Goal: Task Accomplishment & Management: Use online tool/utility

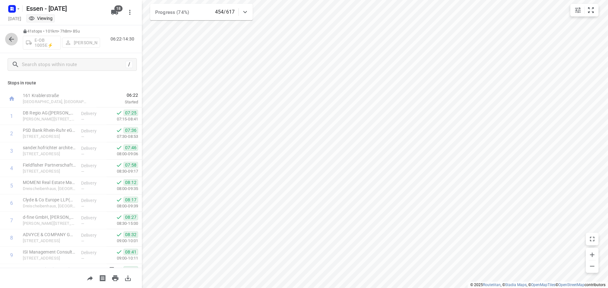
click at [7, 41] on button "button" at bounding box center [11, 39] width 13 height 13
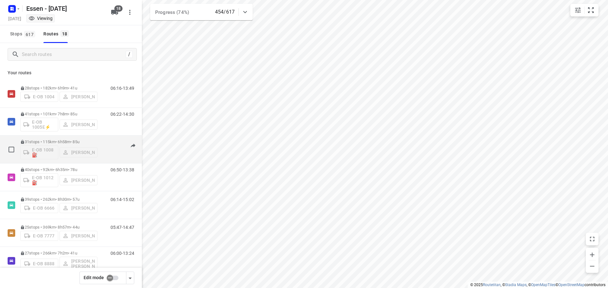
click at [64, 142] on p "31 stops • 115km • 6h58m • 85u" at bounding box center [58, 142] width 77 height 5
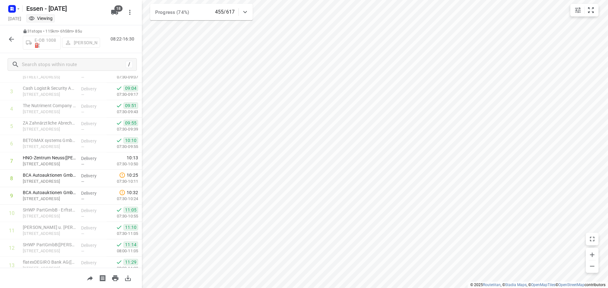
scroll to position [48, 0]
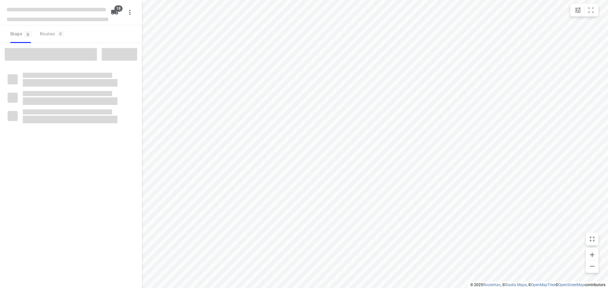
checkbox input "true"
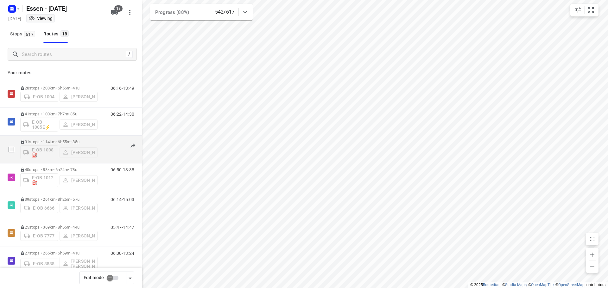
click at [61, 141] on p "31 stops • 114km • 6h55m • [DATE]" at bounding box center [58, 142] width 77 height 5
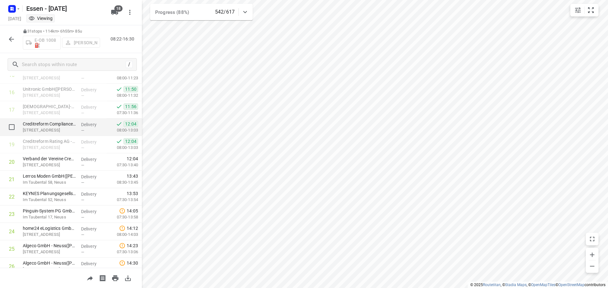
scroll to position [317, 0]
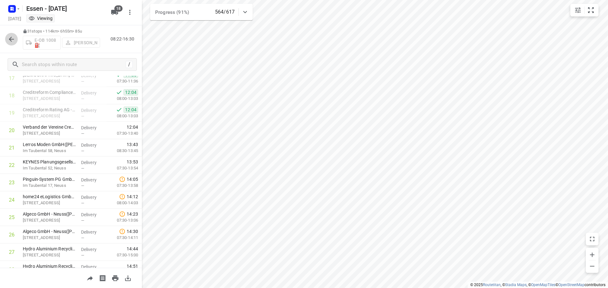
click at [9, 42] on icon "button" at bounding box center [12, 39] width 8 height 8
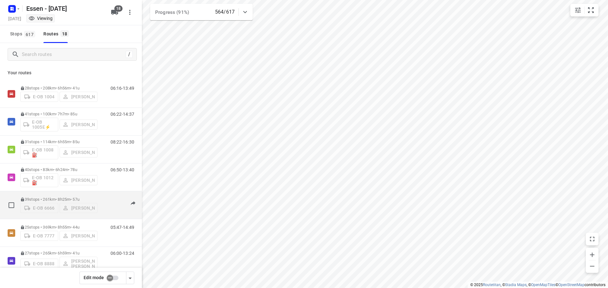
click at [54, 199] on p "39 stops • 261km • 8h25m • 57u" at bounding box center [58, 199] width 77 height 5
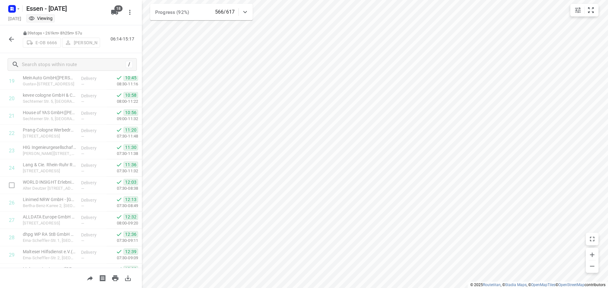
scroll to position [346, 0]
click at [9, 39] on icon "button" at bounding box center [12, 39] width 8 height 8
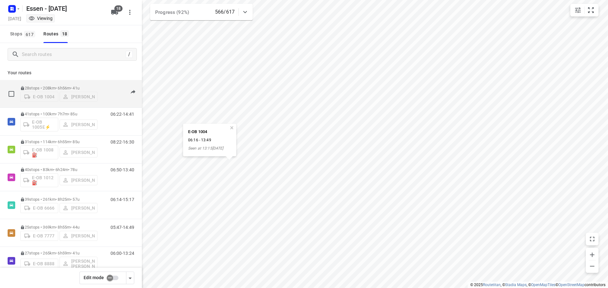
click at [54, 86] on p "28 stops • 208km • 6h56m • [DATE]" at bounding box center [58, 88] width 77 height 5
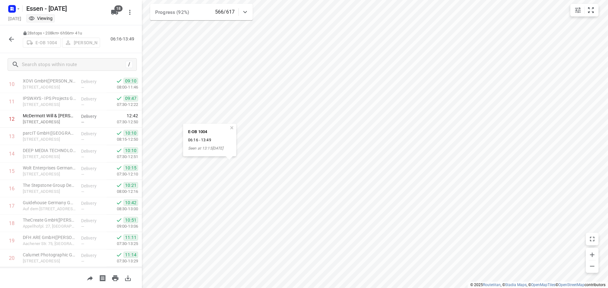
scroll to position [158, 0]
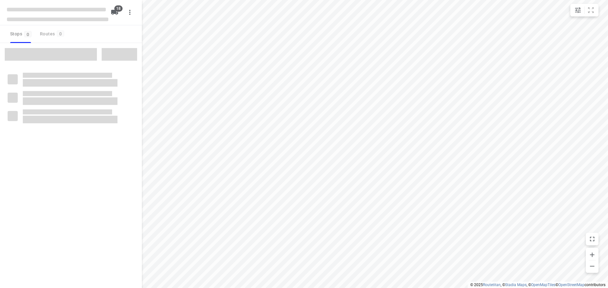
checkbox input "true"
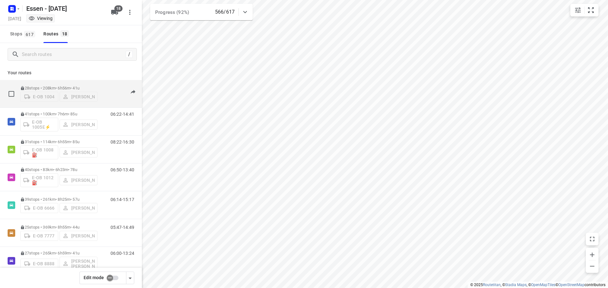
click at [56, 87] on p "28 stops • 208km • 6h56m • 41u" at bounding box center [58, 88] width 77 height 5
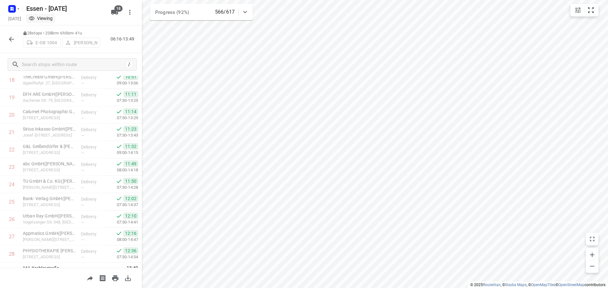
scroll to position [344, 0]
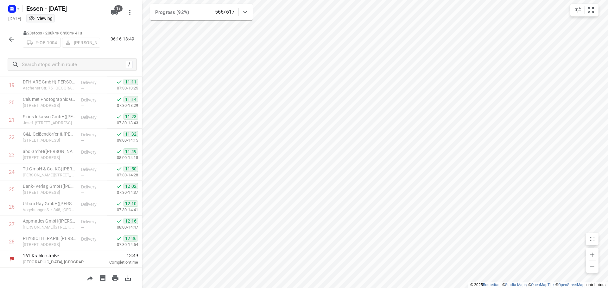
click at [10, 43] on icon "button" at bounding box center [12, 39] width 8 height 8
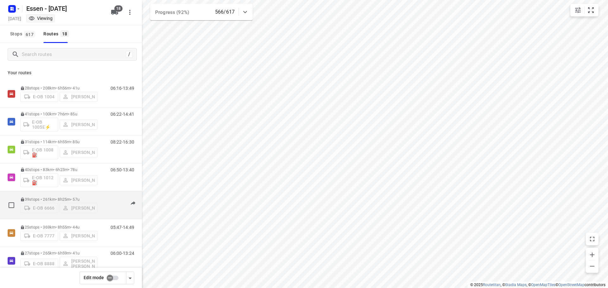
scroll to position [63, 0]
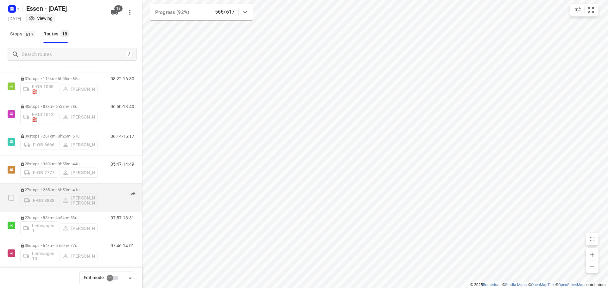
click at [53, 192] on p "27 stops • 265km • 6h59m • 41u" at bounding box center [58, 190] width 77 height 5
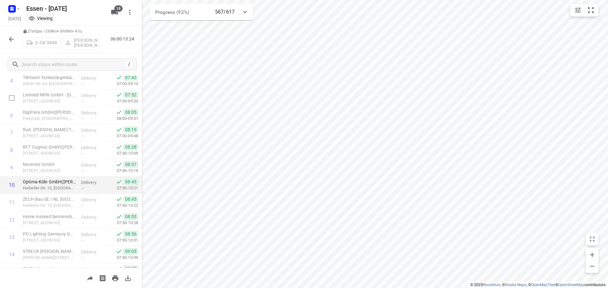
scroll to position [95, 0]
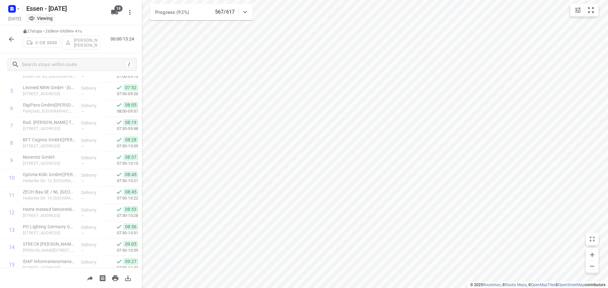
click at [12, 39] on icon "button" at bounding box center [12, 39] width 8 height 8
click at [10, 42] on icon "button" at bounding box center [12, 39] width 8 height 8
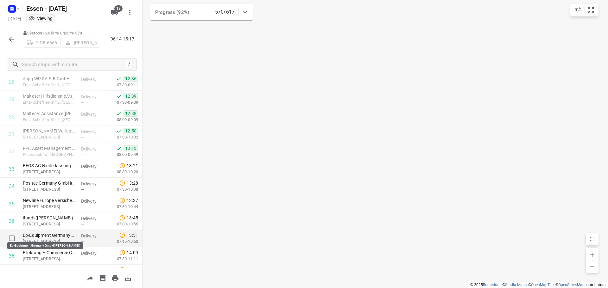
scroll to position [536, 0]
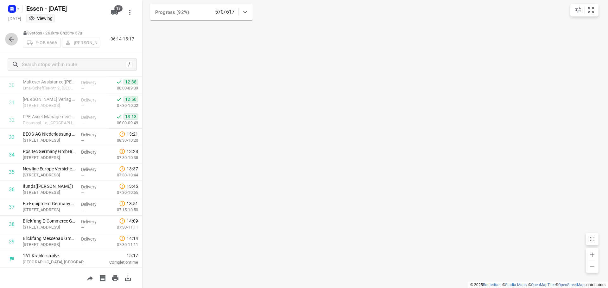
click at [11, 41] on icon "button" at bounding box center [11, 39] width 5 height 5
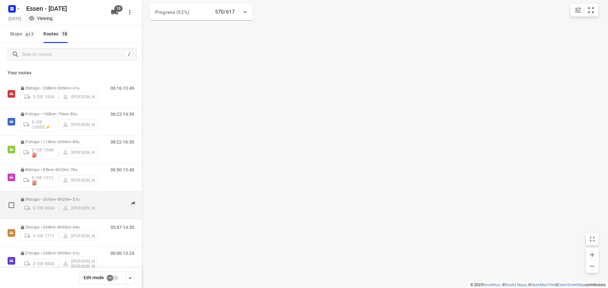
click at [72, 197] on div "39 stops • 261km • 8h25m • 57u E-OB 6666 Rwan Anz" at bounding box center [58, 205] width 77 height 22
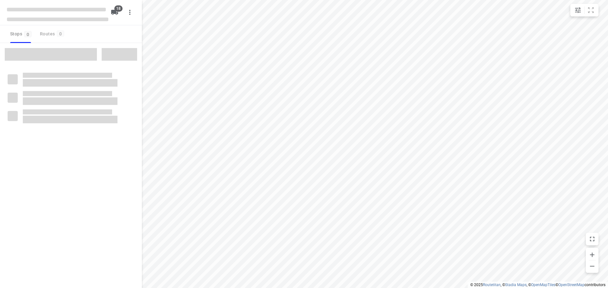
checkbox input "true"
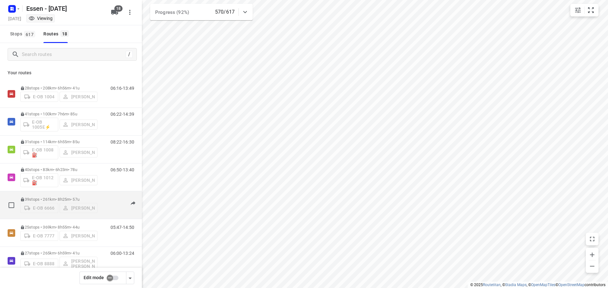
click at [65, 198] on p "39 stops • 261km • 8h25m • 57u" at bounding box center [58, 199] width 77 height 5
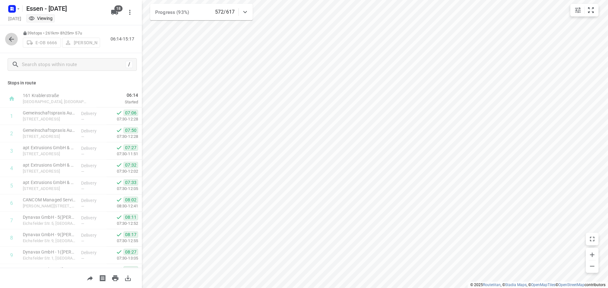
click at [13, 40] on icon "button" at bounding box center [12, 39] width 8 height 8
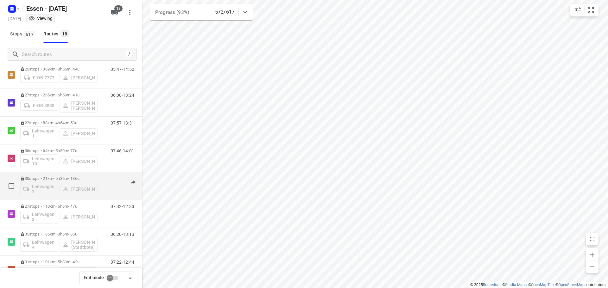
scroll to position [190, 0]
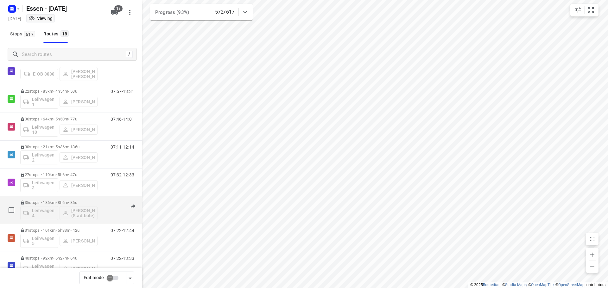
click at [55, 203] on p "35 stops • 186km • 8h6m • 86u" at bounding box center [58, 202] width 77 height 5
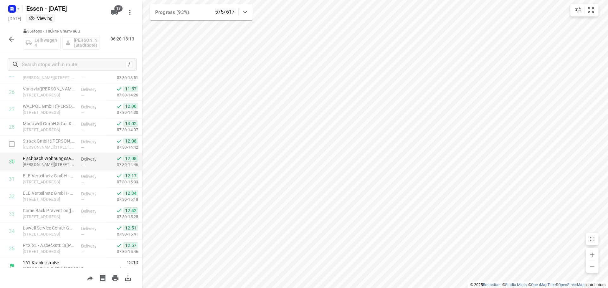
scroll to position [466, 0]
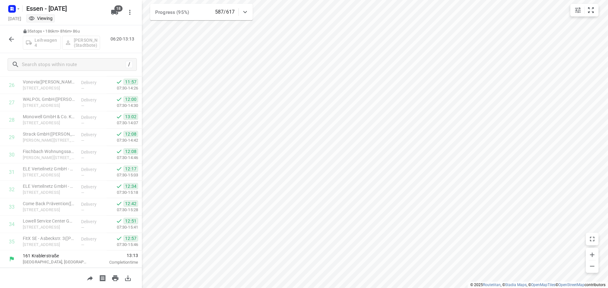
click at [13, 40] on icon "button" at bounding box center [12, 39] width 8 height 8
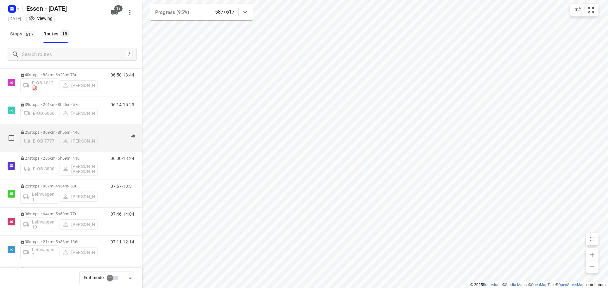
scroll to position [158, 0]
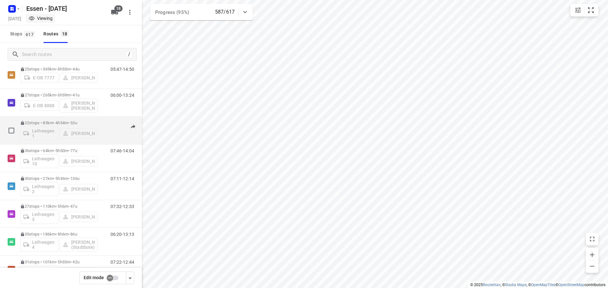
click at [51, 122] on p "22 stops • 83km • 4h54m • 53u" at bounding box center [58, 123] width 77 height 5
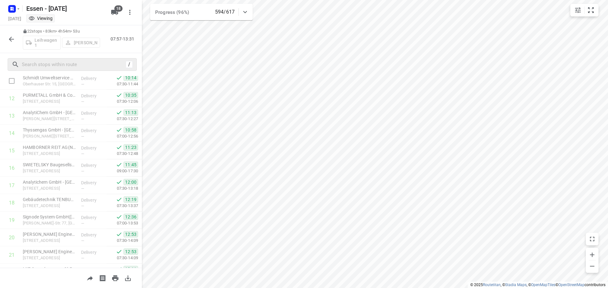
scroll to position [177, 0]
click at [10, 36] on icon "button" at bounding box center [12, 39] width 8 height 8
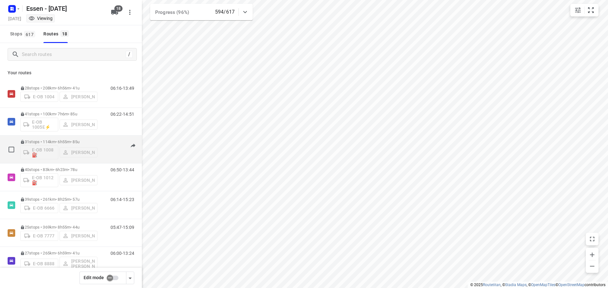
click at [65, 141] on p "31 stops • 114km • 6h55m • 85u" at bounding box center [58, 142] width 77 height 5
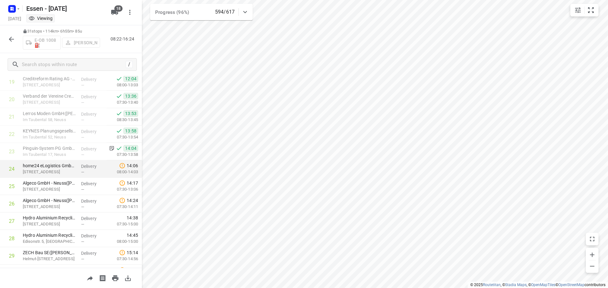
scroll to position [348, 0]
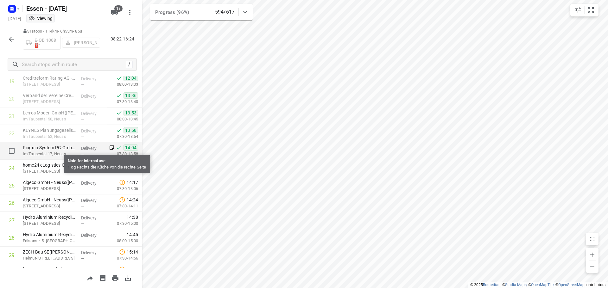
click at [109, 147] on icon at bounding box center [112, 148] width 6 height 6
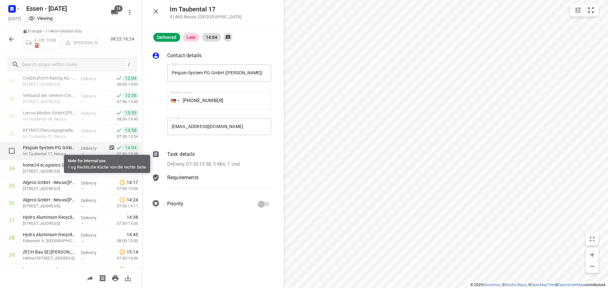
click at [109, 147] on icon at bounding box center [112, 148] width 6 height 6
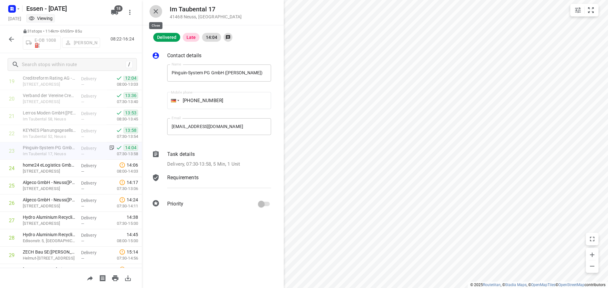
click at [155, 11] on icon "button" at bounding box center [156, 11] width 4 height 4
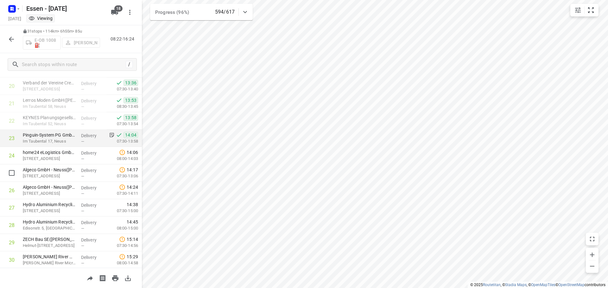
scroll to position [333, 0]
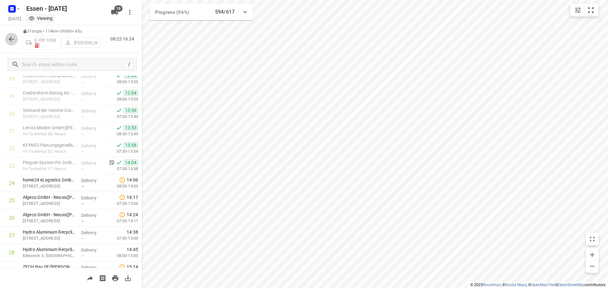
click at [8, 41] on icon "button" at bounding box center [12, 39] width 8 height 8
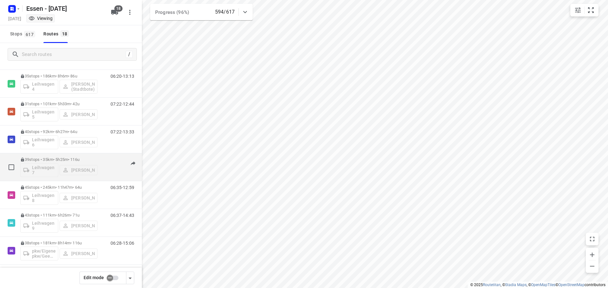
scroll to position [320, 0]
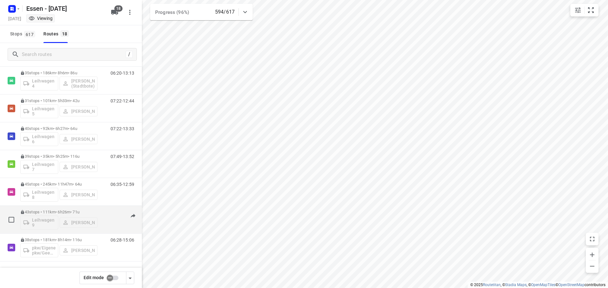
click at [62, 213] on p "43 stops • 111km • 6h26m • 71u" at bounding box center [58, 212] width 77 height 5
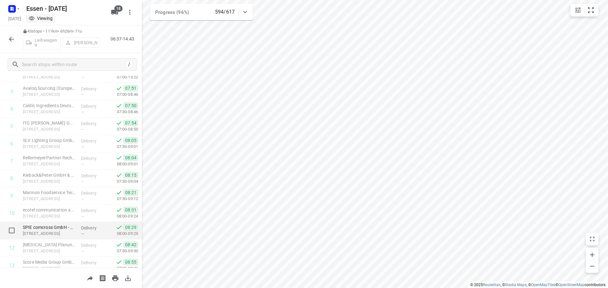
scroll to position [0, 0]
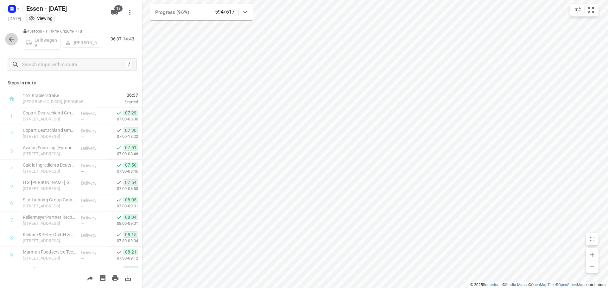
click at [11, 39] on icon "button" at bounding box center [12, 39] width 8 height 8
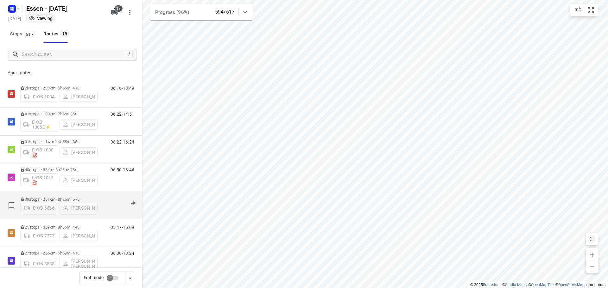
click at [65, 199] on p "39 stops • 261km • 8h25m • 57u" at bounding box center [58, 199] width 77 height 5
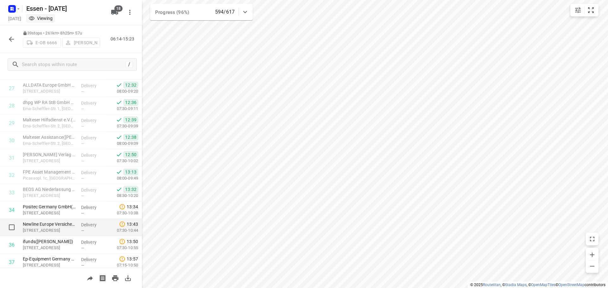
scroll to position [536, 0]
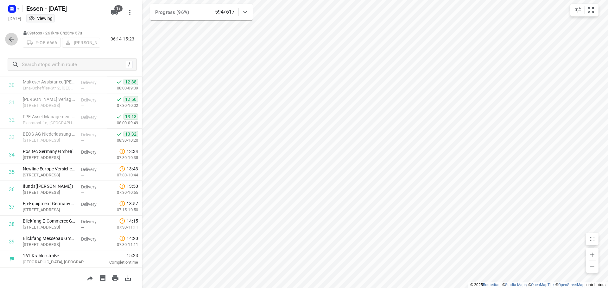
click at [13, 41] on icon "button" at bounding box center [12, 39] width 8 height 8
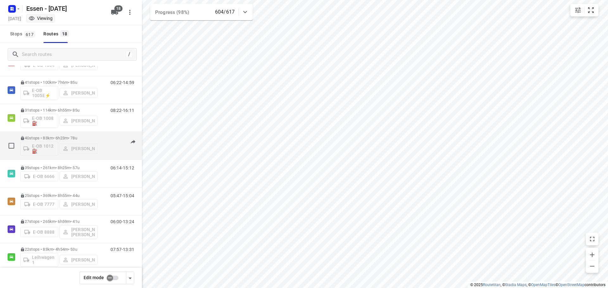
scroll to position [63, 0]
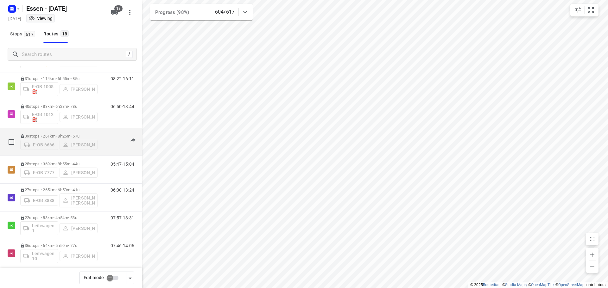
click at [65, 135] on p "39 stops • 261km • 8h25m • 57u" at bounding box center [58, 136] width 77 height 5
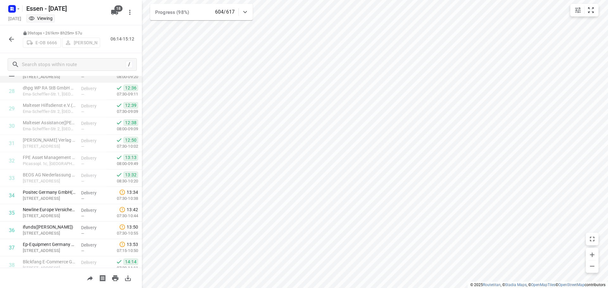
scroll to position [536, 0]
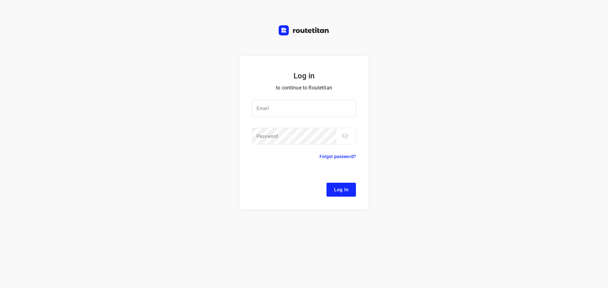
click at [0, 0] on div at bounding box center [0, 0] width 0 height 0
type input "[EMAIL_ADDRESS][DOMAIN_NAME]"
click at [344, 190] on span "Log In" at bounding box center [341, 190] width 14 height 8
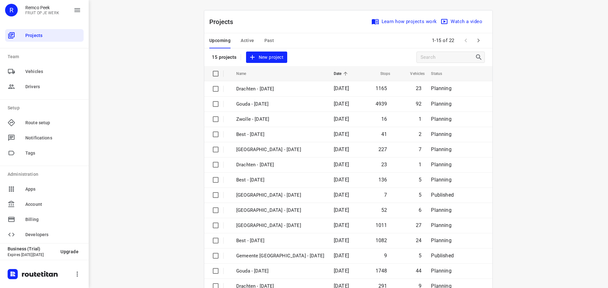
click at [0, 0] on div at bounding box center [0, 0] width 0 height 0
click at [248, 41] on span "Active" at bounding box center [247, 41] width 13 height 8
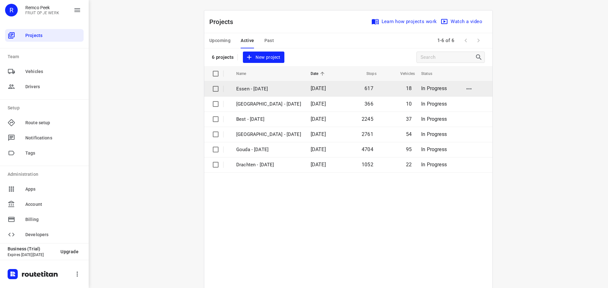
click at [311, 90] on span "[DATE]" at bounding box center [318, 88] width 15 height 6
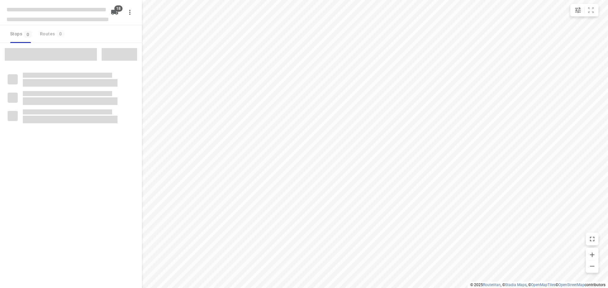
checkbox input "true"
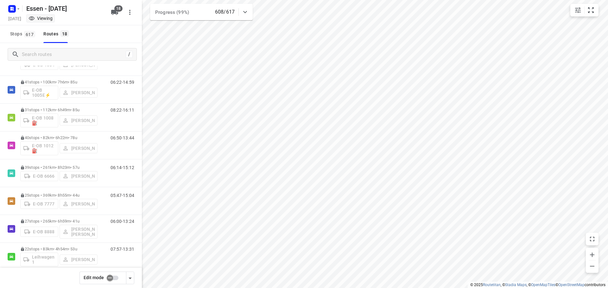
scroll to position [32, 0]
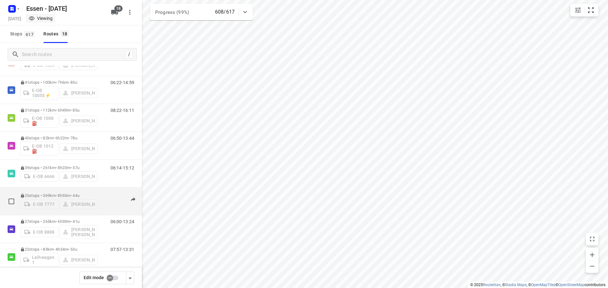
click at [76, 193] on p "25 stops • 369km • 8h55m • 44u" at bounding box center [58, 195] width 77 height 5
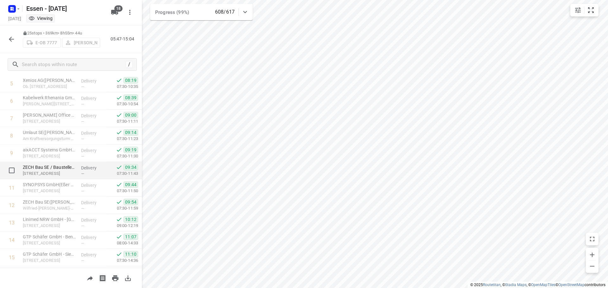
scroll to position [0, 0]
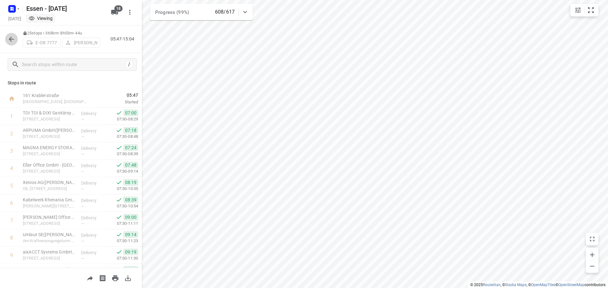
click at [13, 42] on icon "button" at bounding box center [12, 39] width 8 height 8
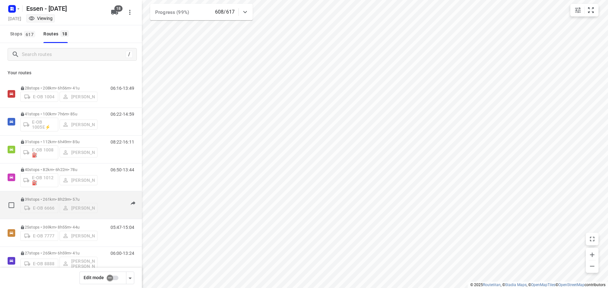
click at [65, 200] on p "39 stops • 261km • 8h23m • 57u" at bounding box center [58, 199] width 77 height 5
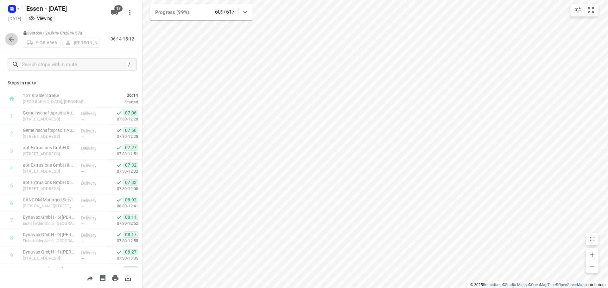
click at [14, 38] on icon "button" at bounding box center [12, 39] width 8 height 8
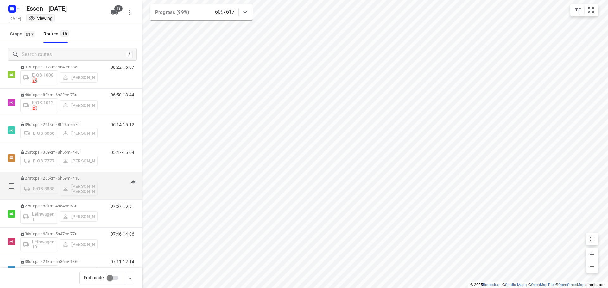
scroll to position [32, 0]
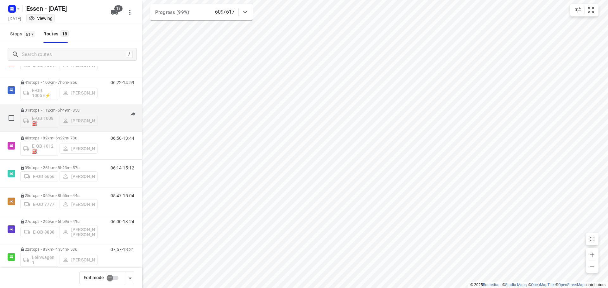
click at [51, 111] on p "31 stops • 112km • 6h49m • [DATE]" at bounding box center [58, 110] width 77 height 5
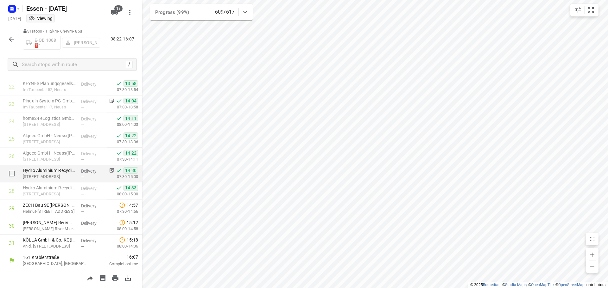
scroll to position [397, 0]
click at [9, 39] on icon "button" at bounding box center [12, 39] width 8 height 8
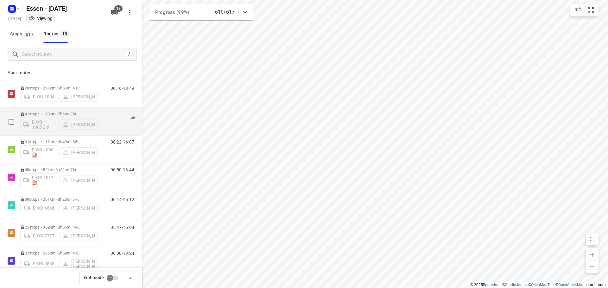
click at [68, 114] on p "41 stops • 100km • 7h6m • [DATE]" at bounding box center [58, 114] width 77 height 5
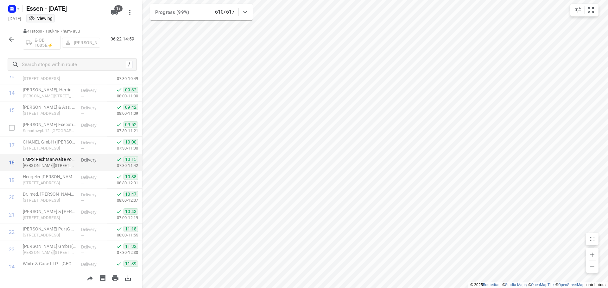
scroll to position [254, 0]
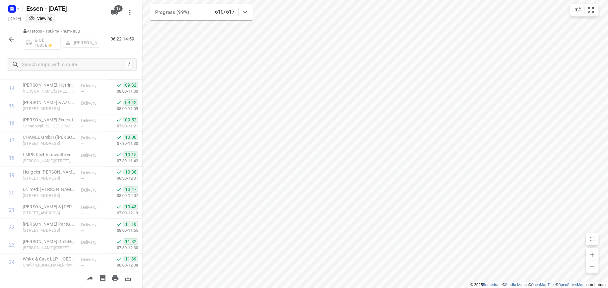
click at [234, 288] on html "i © 2025 Routetitan , © Stadia Maps , © OpenMapTiles © OpenStreetMap contributo…" at bounding box center [304, 144] width 608 height 288
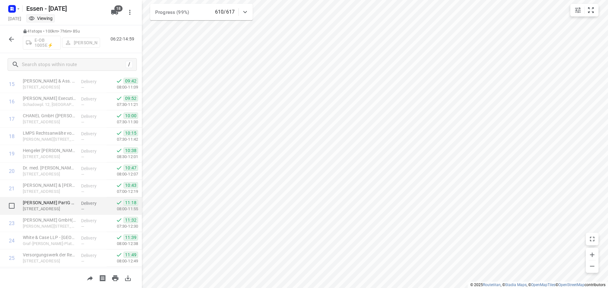
scroll to position [318, 0]
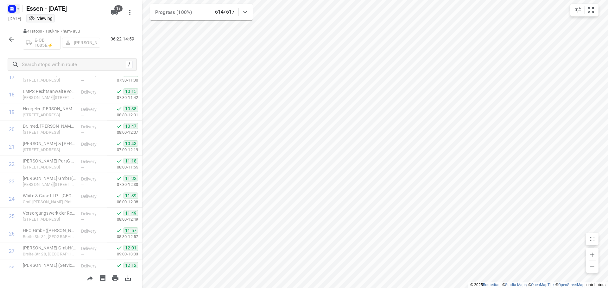
click at [16, 7] on rect "button" at bounding box center [12, 9] width 8 height 8
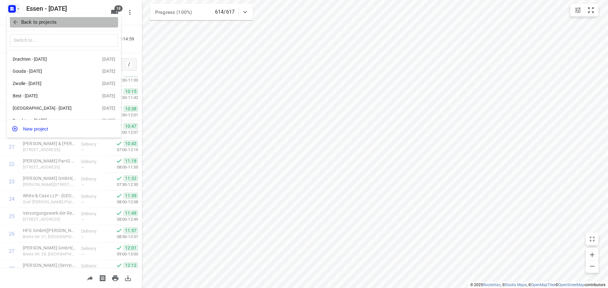
click at [16, 22] on icon "button" at bounding box center [15, 22] width 4 height 4
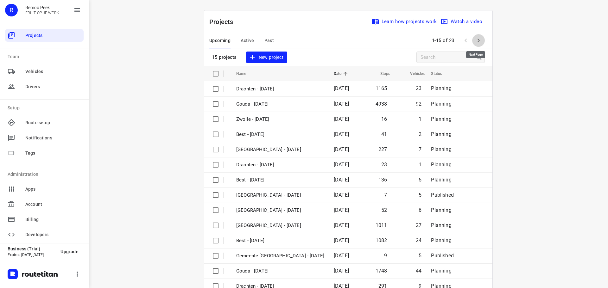
click at [477, 41] on icon "button" at bounding box center [478, 41] width 2 height 4
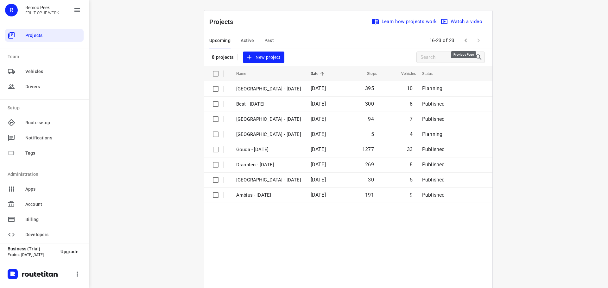
click at [464, 42] on icon "button" at bounding box center [465, 41] width 2 height 4
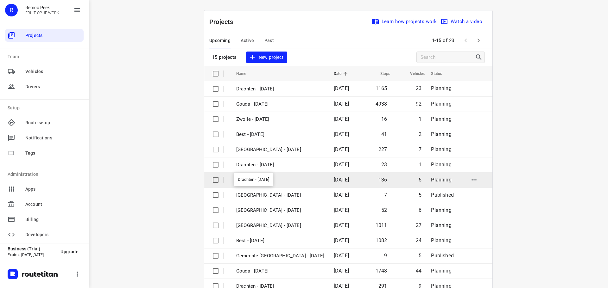
scroll to position [32, 0]
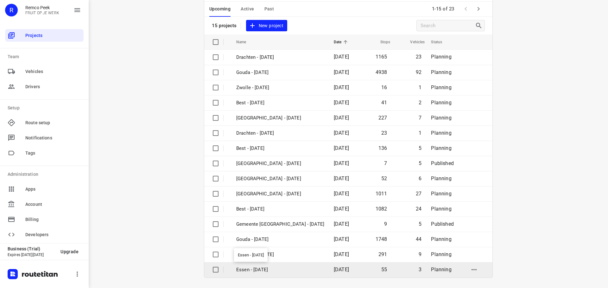
click at [284, 272] on p "Essen - [DATE]" at bounding box center [280, 270] width 88 height 7
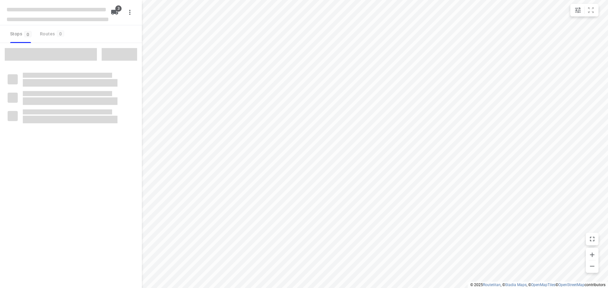
checkbox input "true"
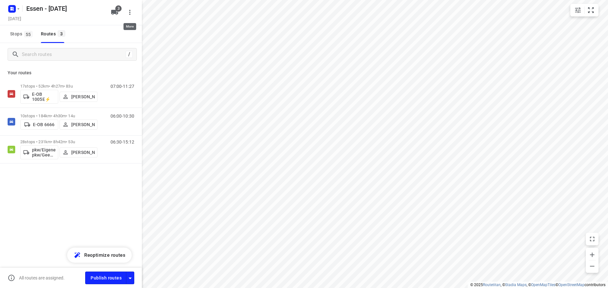
click at [130, 9] on icon "button" at bounding box center [130, 13] width 8 height 8
click at [95, 27] on div "Routing settings" at bounding box center [103, 26] width 56 height 5
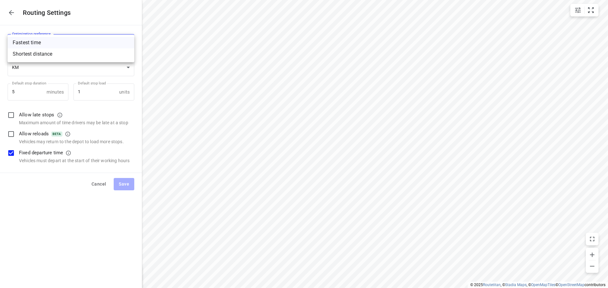
click at [44, 44] on body "i © 2025 Routetitan , © Stadia Maps , © OpenMapTiles © OpenStreetMap contributo…" at bounding box center [304, 144] width 608 height 288
click at [45, 42] on li "Fastest time" at bounding box center [71, 42] width 127 height 11
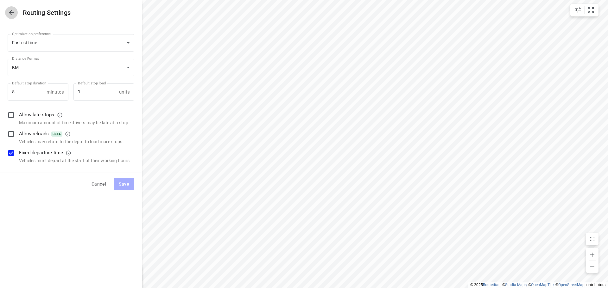
click at [12, 14] on icon "button" at bounding box center [12, 13] width 8 height 8
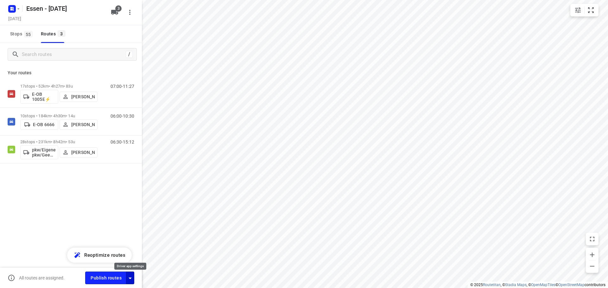
click at [131, 277] on icon "button" at bounding box center [130, 279] width 8 height 8
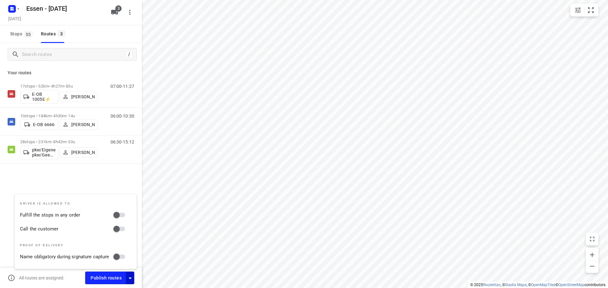
click at [117, 216] on input "Fulfill the stops in any order" at bounding box center [116, 215] width 36 height 12
checkbox input "true"
click at [116, 228] on input "Call the customer" at bounding box center [116, 229] width 36 height 12
checkbox input "true"
click at [91, 177] on div "17 stops • 52km • 4h27m • [DATE] E-OB 1005E⚡ [PERSON_NAME] 07:00-11:27 10 stops…" at bounding box center [71, 144] width 142 height 128
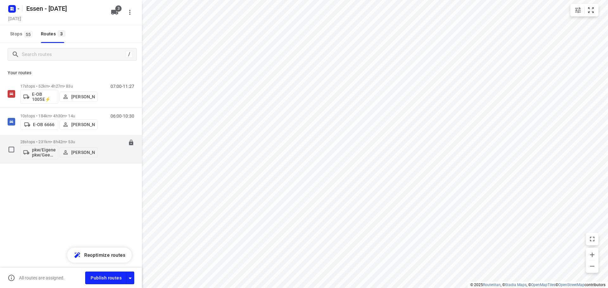
click at [53, 143] on p "28 stops • 231km • 8h42m • 53u" at bounding box center [58, 142] width 77 height 5
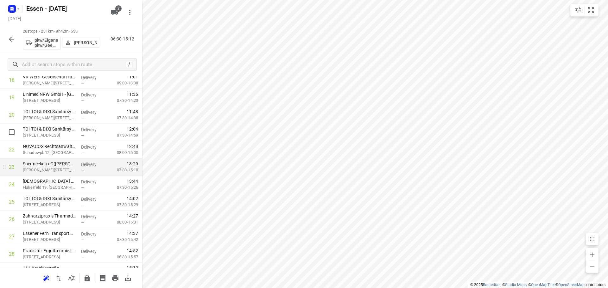
scroll to position [344, 0]
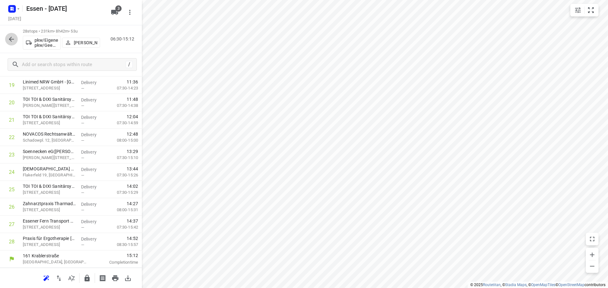
click at [10, 39] on icon "button" at bounding box center [11, 39] width 5 height 5
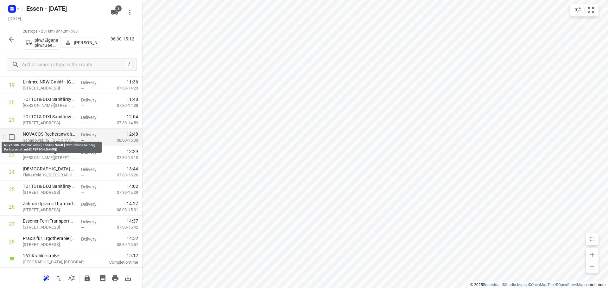
scroll to position [313, 0]
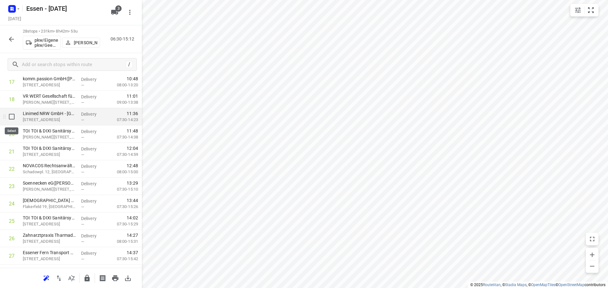
click at [11, 116] on input "checkbox" at bounding box center [11, 116] width 13 height 13
checkbox input "true"
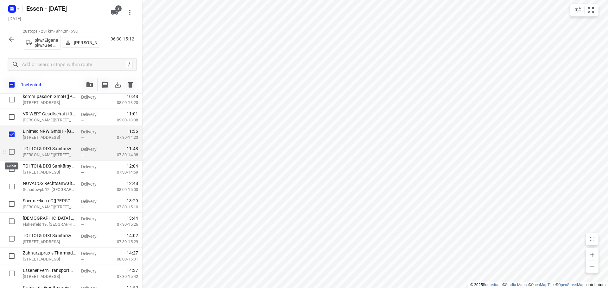
drag, startPoint x: 11, startPoint y: 150, endPoint x: 15, endPoint y: 157, distance: 7.9
click at [11, 150] on input "checkbox" at bounding box center [11, 152] width 13 height 13
checkbox input "true"
drag, startPoint x: 12, startPoint y: 170, endPoint x: 12, endPoint y: 176, distance: 6.0
click at [11, 170] on input "checkbox" at bounding box center [11, 169] width 13 height 13
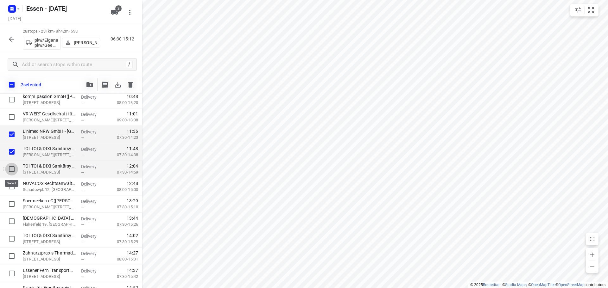
checkbox input "true"
drag, startPoint x: 11, startPoint y: 185, endPoint x: 16, endPoint y: 197, distance: 12.8
click at [11, 186] on input "checkbox" at bounding box center [11, 186] width 13 height 13
checkbox input "true"
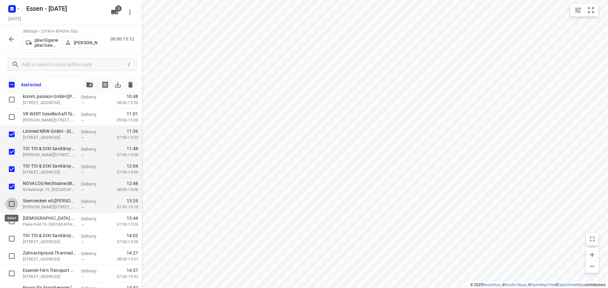
click at [10, 204] on input "checkbox" at bounding box center [11, 204] width 13 height 13
checkbox input "true"
drag, startPoint x: 11, startPoint y: 222, endPoint x: 12, endPoint y: 236, distance: 14.6
click at [11, 222] on input "checkbox" at bounding box center [11, 221] width 13 height 13
checkbox input "true"
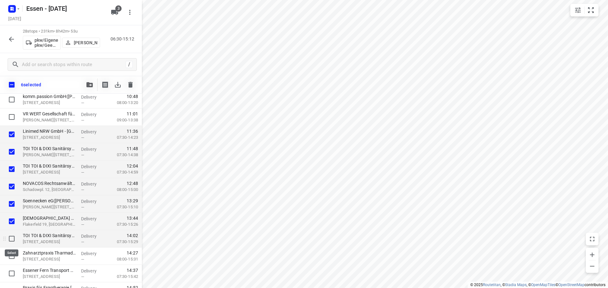
click at [13, 238] on input "checkbox" at bounding box center [11, 239] width 13 height 13
checkbox input "true"
drag, startPoint x: 12, startPoint y: 257, endPoint x: 13, endPoint y: 264, distance: 7.1
click at [12, 257] on input "checkbox" at bounding box center [11, 256] width 13 height 13
checkbox input "true"
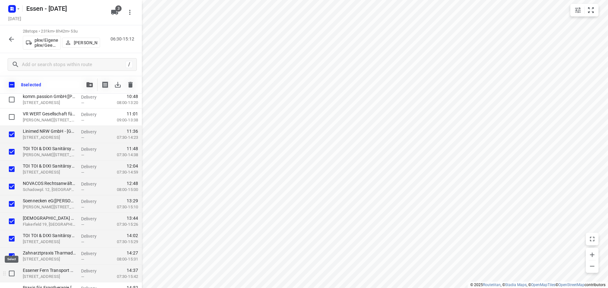
click at [12, 273] on input "checkbox" at bounding box center [11, 274] width 13 height 13
checkbox input "true"
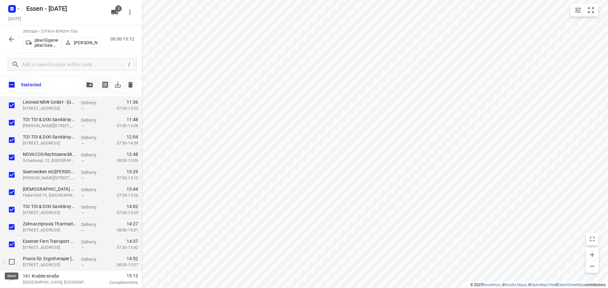
click at [12, 263] on input "checkbox" at bounding box center [11, 262] width 13 height 13
checkbox input "true"
click at [90, 86] on icon "button" at bounding box center [89, 84] width 6 height 5
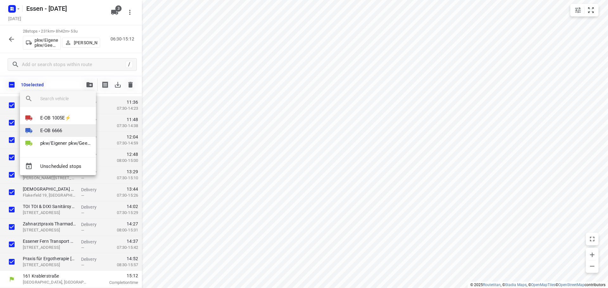
click at [51, 132] on p "E-OB 6666" at bounding box center [51, 130] width 22 height 7
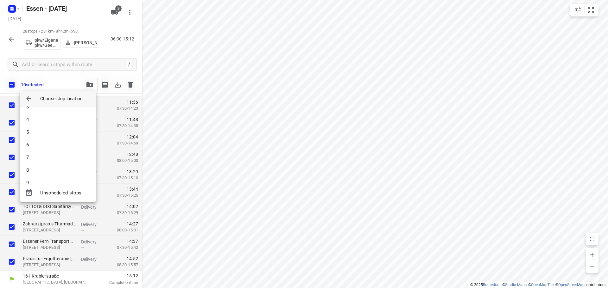
scroll to position [57, 0]
click at [42, 180] on div "1 2 3 4 5 6 7 8 9 10" at bounding box center [58, 145] width 76 height 77
click at [42, 179] on li "10" at bounding box center [58, 172] width 76 height 13
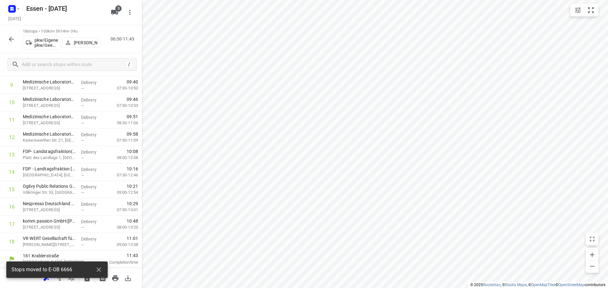
scroll to position [170, 0]
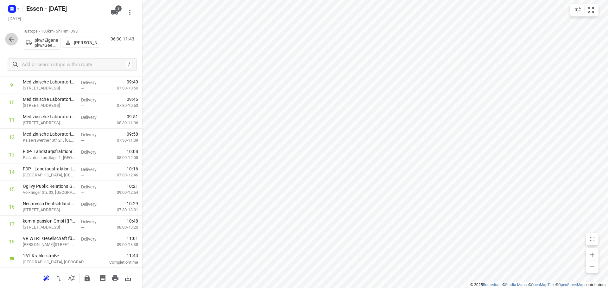
click at [13, 41] on icon "button" at bounding box center [12, 39] width 8 height 8
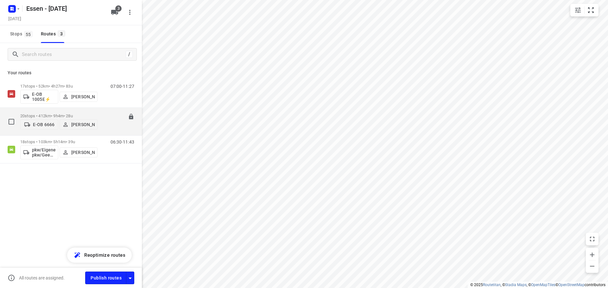
click at [53, 115] on p "20 stops • 412km • 9h4m • [DATE]" at bounding box center [58, 116] width 77 height 5
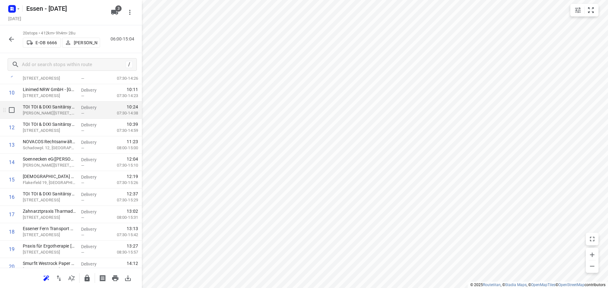
scroll to position [205, 0]
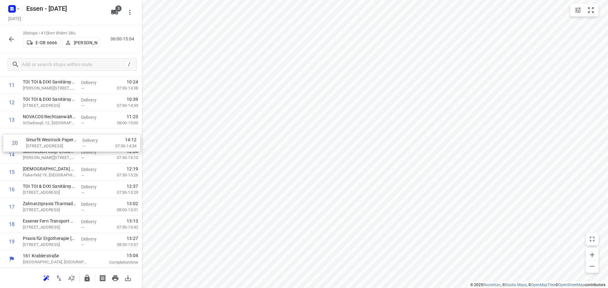
drag, startPoint x: 61, startPoint y: 245, endPoint x: 62, endPoint y: 145, distance: 99.7
click at [62, 145] on div "1 RWR REMONDIS Wertstoff-Recycling GmbH & Co. KG([PERSON_NAME]) [STREET_ADDRESS…" at bounding box center [71, 76] width 142 height 348
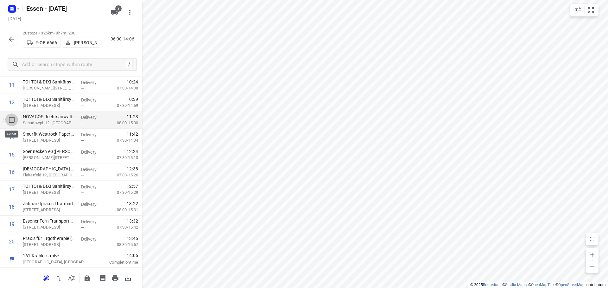
click at [11, 121] on input "checkbox" at bounding box center [11, 120] width 13 height 13
checkbox input "true"
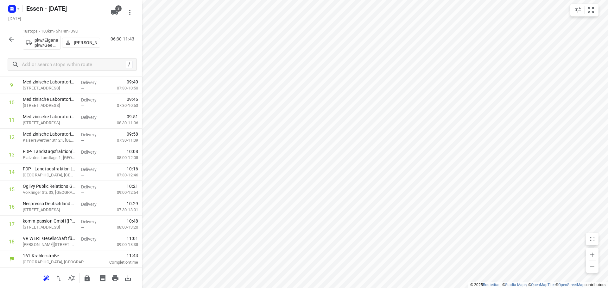
scroll to position [170, 0]
click at [11, 40] on icon "button" at bounding box center [12, 39] width 8 height 8
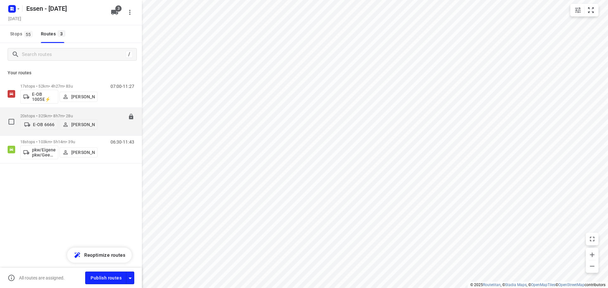
click at [48, 114] on p "20 stops • 325km • 8h7m • [DATE]" at bounding box center [58, 116] width 77 height 5
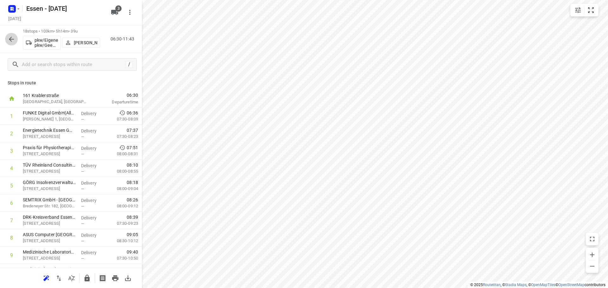
click at [11, 41] on icon "button" at bounding box center [12, 39] width 8 height 8
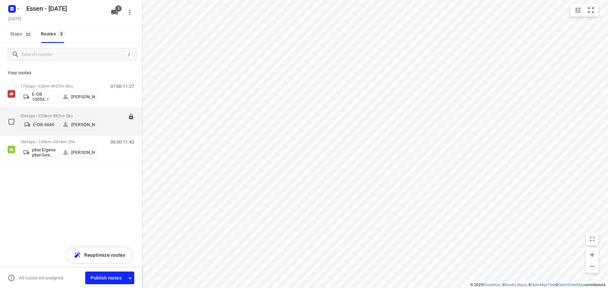
click at [56, 114] on p "20 stops • 325km • 8h7m • [DATE]" at bounding box center [58, 116] width 77 height 5
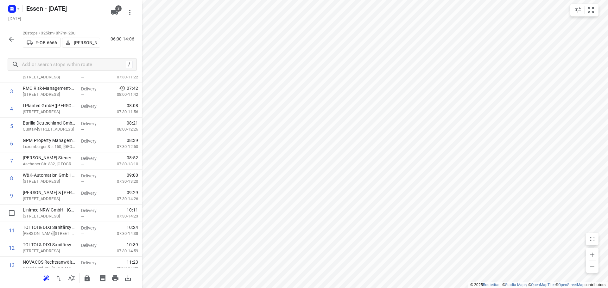
scroll to position [95, 0]
click at [12, 231] on input "checkbox" at bounding box center [11, 230] width 13 height 13
checkbox input "true"
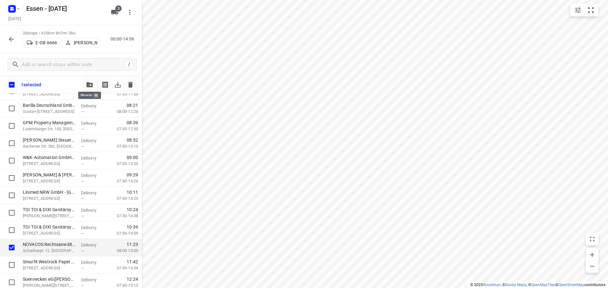
click at [89, 86] on icon "button" at bounding box center [89, 84] width 6 height 5
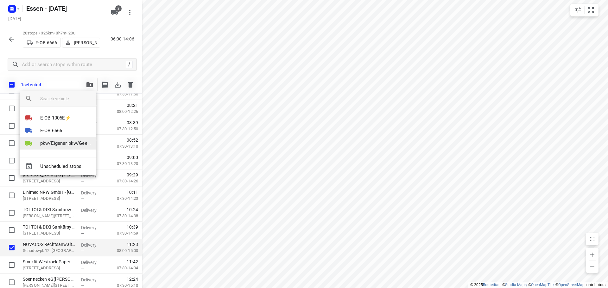
click at [51, 142] on p "pkw/Eigener pkw/Geen kenteken" at bounding box center [65, 143] width 51 height 7
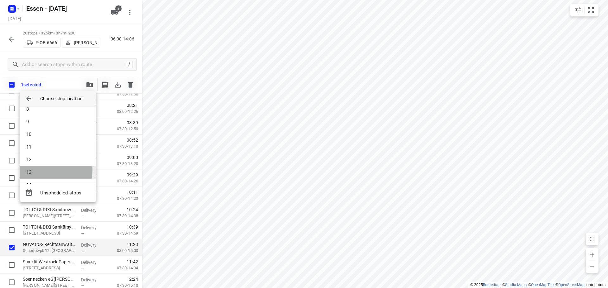
click at [44, 170] on li "13" at bounding box center [58, 172] width 76 height 13
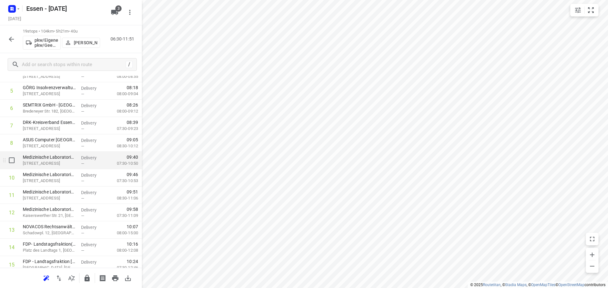
scroll to position [188, 0]
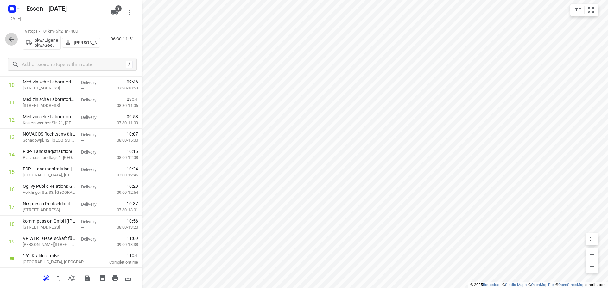
click at [11, 42] on icon "button" at bounding box center [12, 39] width 8 height 8
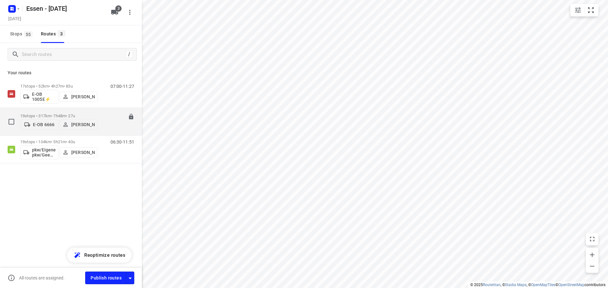
click at [61, 116] on p "19 stops • 317km • 7h48m • [DATE]" at bounding box center [58, 116] width 77 height 5
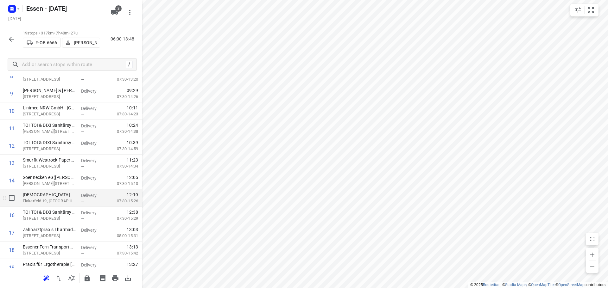
scroll to position [156, 0]
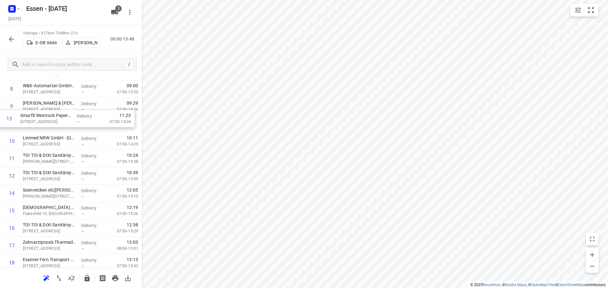
drag, startPoint x: 46, startPoint y: 171, endPoint x: 44, endPoint y: 118, distance: 52.3
click at [44, 118] on div "1 RWR REMONDIS Wertstoff-Recycling GmbH & Co. KG([PERSON_NAME]) [STREET_ADDRESS…" at bounding box center [71, 124] width 142 height 331
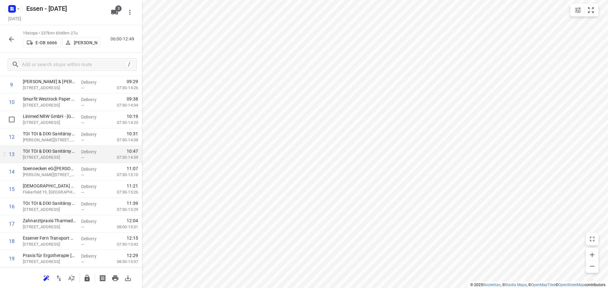
scroll to position [180, 0]
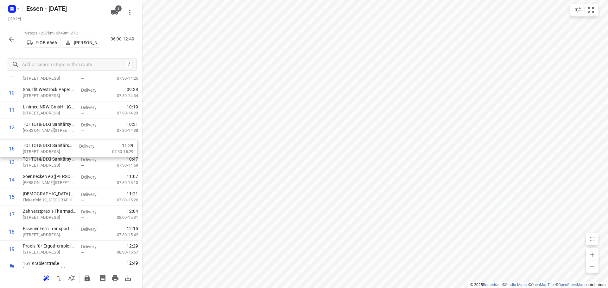
drag, startPoint x: 76, startPoint y: 196, endPoint x: 75, endPoint y: 145, distance: 51.0
click at [75, 145] on div "1 RWR REMONDIS Wertstoff-Recycling GmbH & Co. KG([PERSON_NAME]) [STREET_ADDRESS…" at bounding box center [71, 93] width 142 height 331
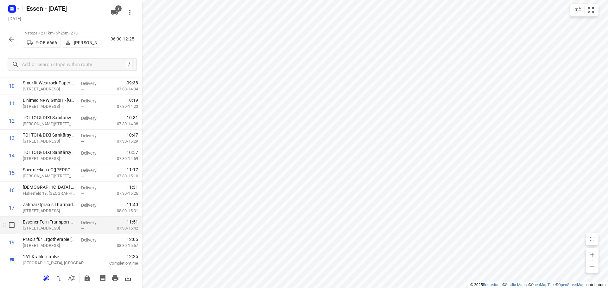
scroll to position [188, 0]
click at [10, 42] on icon "button" at bounding box center [12, 39] width 8 height 8
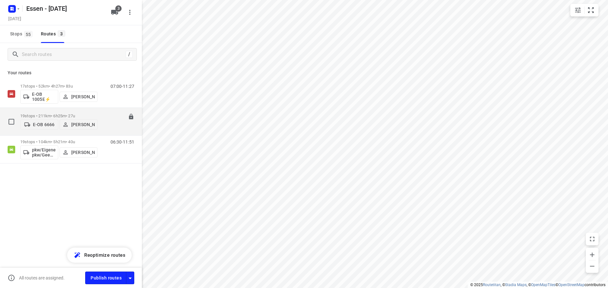
click at [51, 114] on p "19 stops • 211km • 6h25m • 27u" at bounding box center [58, 116] width 77 height 5
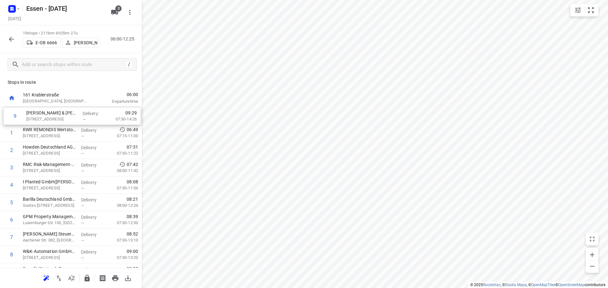
scroll to position [0, 0]
drag, startPoint x: 50, startPoint y: 254, endPoint x: 55, endPoint y: 113, distance: 141.0
click at [55, 113] on div "1 RWR REMONDIS Wertstoff-Recycling GmbH & Co. KG([PERSON_NAME]) [STREET_ADDRESS…" at bounding box center [71, 273] width 142 height 331
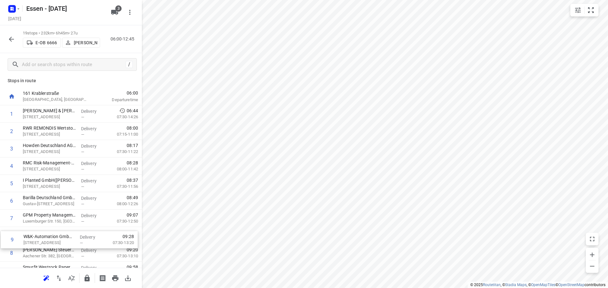
scroll to position [3, 0]
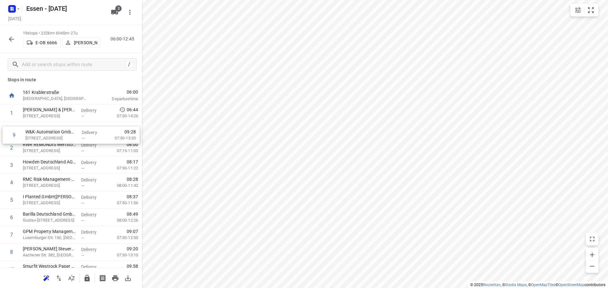
drag, startPoint x: 41, startPoint y: 257, endPoint x: 45, endPoint y: 136, distance: 121.0
click at [45, 136] on div "1 Keller & Kalmbach GmbH([PERSON_NAME]) [STREET_ADDRESS] Delivery — 06:44 07:30…" at bounding box center [71, 269] width 142 height 331
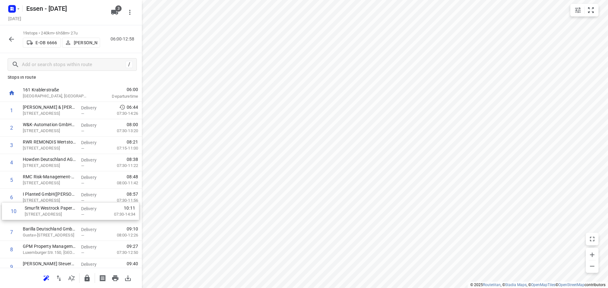
scroll to position [6, 0]
drag, startPoint x: 46, startPoint y: 267, endPoint x: 49, endPoint y: 125, distance: 142.2
click at [49, 125] on div "1 Keller & Kalmbach GmbH([PERSON_NAME]) [STREET_ADDRESS], Neuss Delivery — 06:4…" at bounding box center [71, 266] width 142 height 331
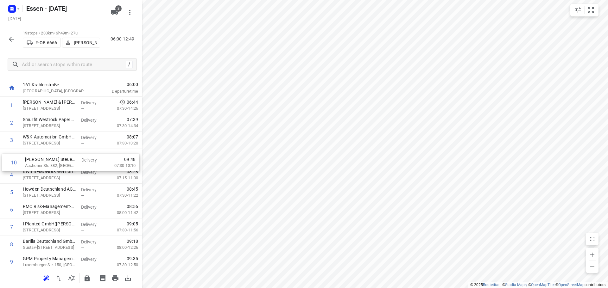
drag, startPoint x: 39, startPoint y: 263, endPoint x: 42, endPoint y: 157, distance: 105.8
click at [42, 157] on div "1 Keller & Kalmbach GmbH([PERSON_NAME]) [STREET_ADDRESS], Neuss Delivery — 06:4…" at bounding box center [71, 262] width 142 height 331
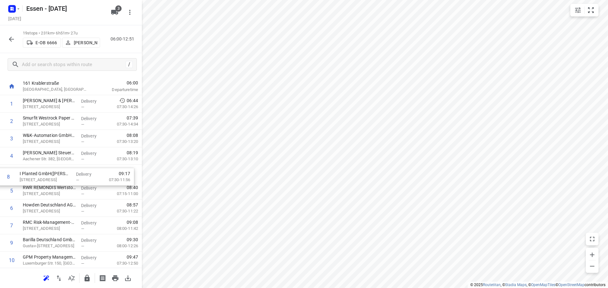
drag, startPoint x: 54, startPoint y: 226, endPoint x: 49, endPoint y: 178, distance: 49.0
click at [49, 178] on div "1 Keller & Kalmbach GmbH([PERSON_NAME]) [STREET_ADDRESS][GEOGRAPHIC_DATA] Deliv…" at bounding box center [71, 260] width 142 height 331
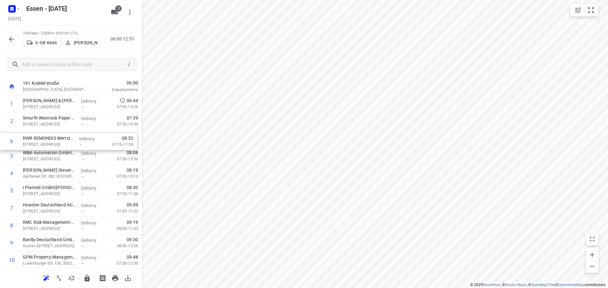
drag, startPoint x: 50, startPoint y: 193, endPoint x: 51, endPoint y: 142, distance: 51.3
click at [51, 142] on div "1 [PERSON_NAME] & [PERSON_NAME] GmbH([PERSON_NAME]) [STREET_ADDRESS][GEOGRAPHIC…" at bounding box center [71, 260] width 142 height 331
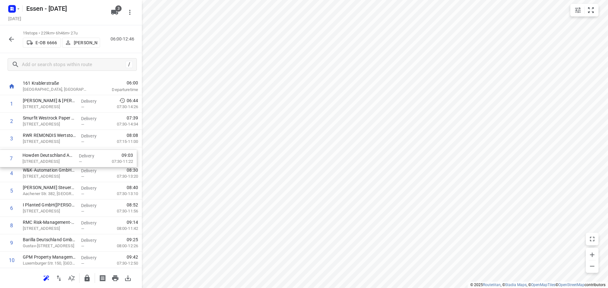
drag, startPoint x: 41, startPoint y: 211, endPoint x: 42, endPoint y: 160, distance: 51.3
click at [42, 160] on div "1 [PERSON_NAME] & [PERSON_NAME] GmbH([PERSON_NAME]) [STREET_ADDRESS] Delivery —…" at bounding box center [71, 260] width 142 height 331
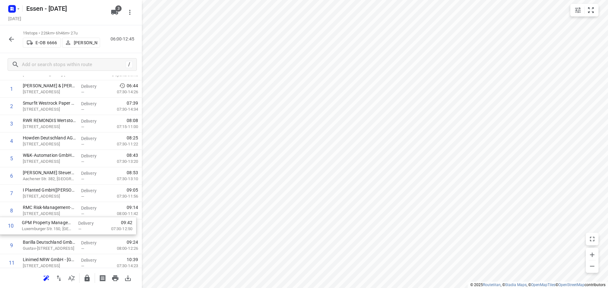
scroll to position [27, 0]
drag, startPoint x: 43, startPoint y: 258, endPoint x: 45, endPoint y: 208, distance: 50.1
click at [45, 209] on div "1 [PERSON_NAME] & [PERSON_NAME] GmbH([PERSON_NAME]) [STREET_ADDRESS] Delivery —…" at bounding box center [71, 245] width 142 height 331
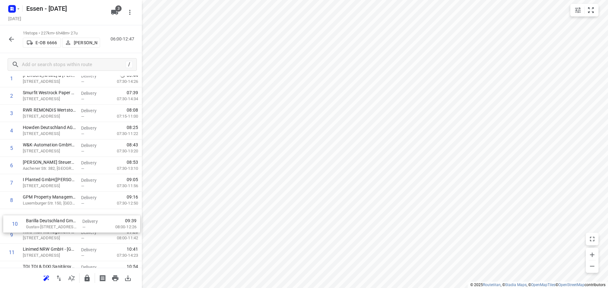
drag, startPoint x: 37, startPoint y: 249, endPoint x: 41, endPoint y: 225, distance: 23.4
click at [41, 225] on div "1 Keller & Kalmbach GmbH([PERSON_NAME]) [STREET_ADDRESS] Delivery — 06:44 07:30…" at bounding box center [71, 235] width 142 height 331
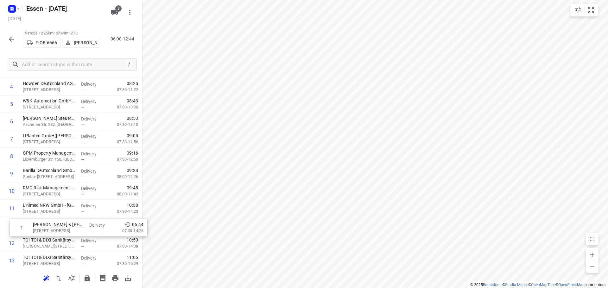
scroll to position [65, 0]
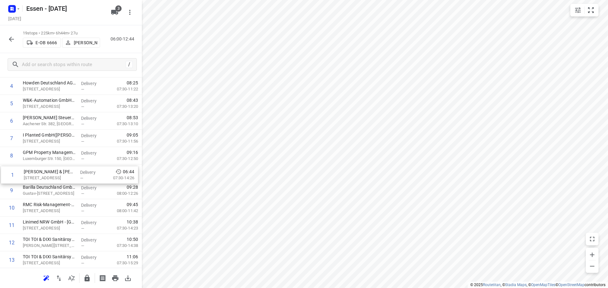
drag, startPoint x: 51, startPoint y: 110, endPoint x: 53, endPoint y: 177, distance: 66.8
click at [52, 177] on div "1 Keller & Kalmbach GmbH([PERSON_NAME]) [STREET_ADDRESS] Delivery — 06:44 07:30…" at bounding box center [71, 208] width 142 height 331
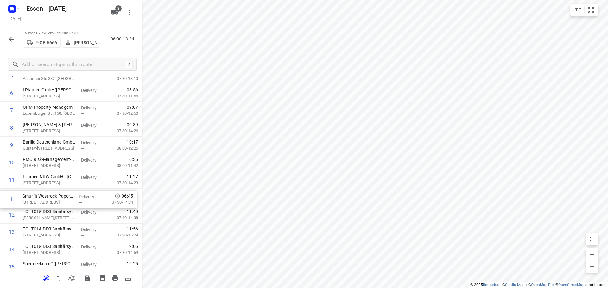
scroll to position [93, 0]
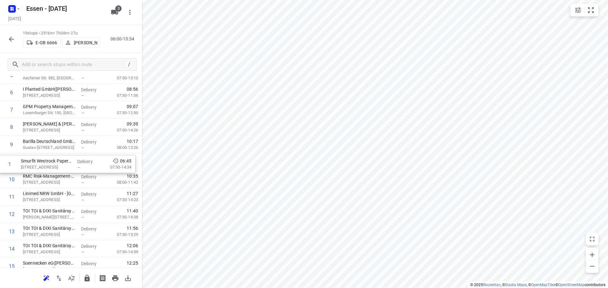
drag, startPoint x: 47, startPoint y: 116, endPoint x: 45, endPoint y: 168, distance: 51.9
click at [45, 168] on div "1 Smurfit Westrock Paper Sales Germany GmbH([PERSON_NAME]) [STREET_ADDRESS], Ne…" at bounding box center [71, 179] width 142 height 331
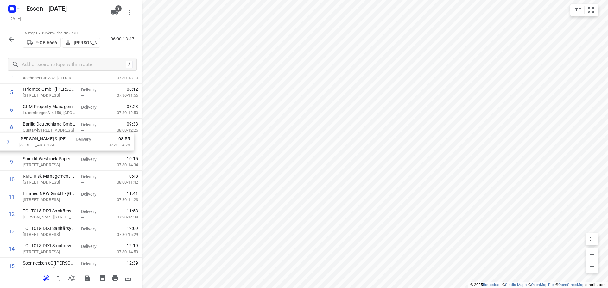
drag, startPoint x: 40, startPoint y: 131, endPoint x: 36, endPoint y: 147, distance: 16.8
click at [36, 147] on div "1 RWR REMONDIS Wertstoff-Recycling GmbH & Co. KG([PERSON_NAME]) [STREET_ADDRESS…" at bounding box center [71, 179] width 142 height 331
drag, startPoint x: 41, startPoint y: 183, endPoint x: 39, endPoint y: 147, distance: 36.1
click at [39, 147] on div "1 RWR REMONDIS Wertstoff-Recycling GmbH & Co. KG([PERSON_NAME]) [STREET_ADDRESS…" at bounding box center [71, 179] width 142 height 331
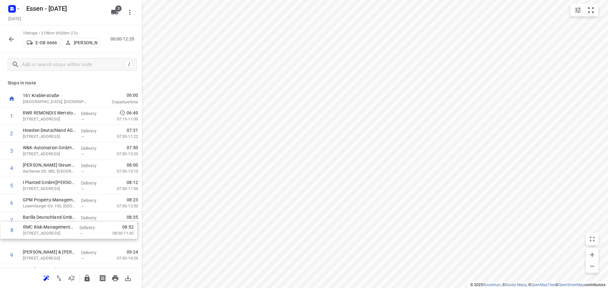
scroll to position [2, 0]
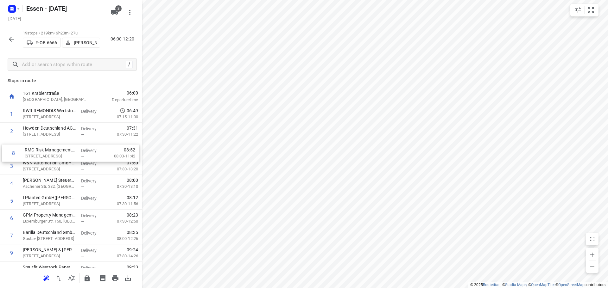
drag, startPoint x: 43, startPoint y: 242, endPoint x: 46, endPoint y: 155, distance: 86.5
click at [46, 155] on div "1 RWR REMONDIS Wertstoff-Recycling GmbH & Co. KG([PERSON_NAME]) [STREET_ADDRESS…" at bounding box center [71, 270] width 142 height 331
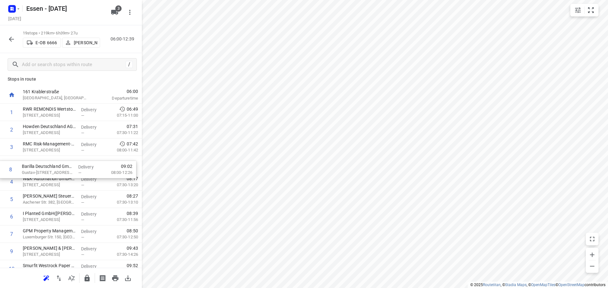
drag, startPoint x: 37, startPoint y: 238, endPoint x: 36, endPoint y: 169, distance: 69.7
click at [36, 169] on div "1 RWR REMONDIS Wertstoff-Recycling GmbH & Co. KG([PERSON_NAME]) [STREET_ADDRESS…" at bounding box center [71, 269] width 142 height 331
click at [71, 278] on icon "button" at bounding box center [72, 279] width 8 height 8
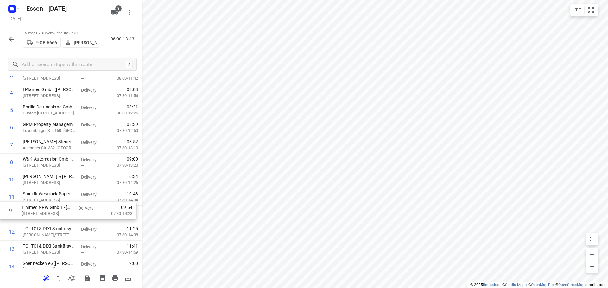
scroll to position [77, 0]
drag, startPoint x: 36, startPoint y: 191, endPoint x: 37, endPoint y: 203, distance: 11.8
click at [37, 203] on div "1 RWR REMONDIS Wertstoff-Recycling GmbH & Co. KG([PERSON_NAME]) [STREET_ADDRESS…" at bounding box center [71, 196] width 142 height 331
drag, startPoint x: 47, startPoint y: 198, endPoint x: 43, endPoint y: 215, distance: 18.2
click at [43, 215] on div "1 RWR REMONDIS Wertstoff-Recycling GmbH & Co. KG([PERSON_NAME]) [STREET_ADDRESS…" at bounding box center [71, 196] width 142 height 331
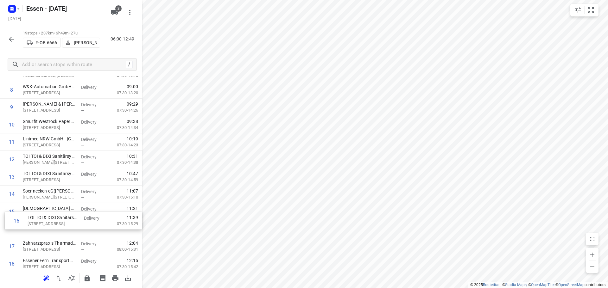
scroll to position [150, 0]
drag, startPoint x: 57, startPoint y: 237, endPoint x: 55, endPoint y: 194, distance: 43.7
click at [55, 194] on div "1 RWR REMONDIS Wertstoff-Recycling GmbH & Co. KG([PERSON_NAME]) [STREET_ADDRESS…" at bounding box center [71, 123] width 142 height 331
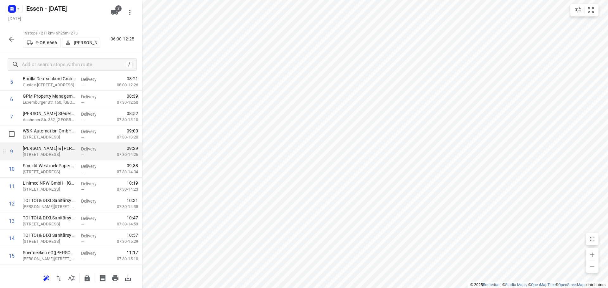
scroll to position [87, 0]
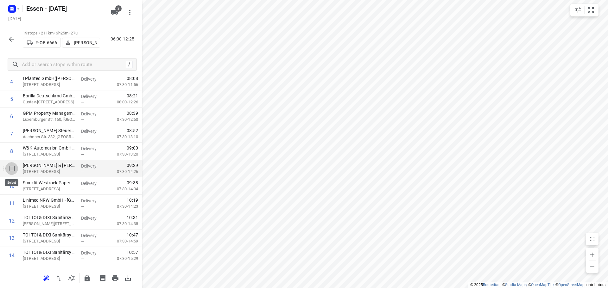
click at [12, 168] on input "checkbox" at bounding box center [11, 168] width 13 height 13
checkbox input "true"
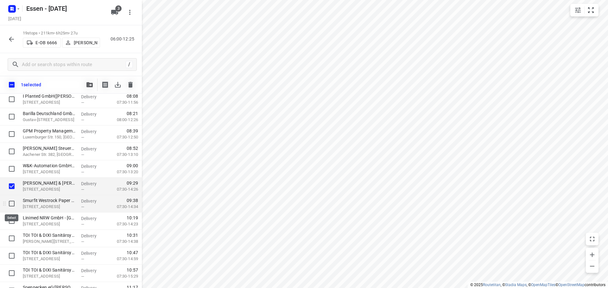
click at [12, 204] on input "checkbox" at bounding box center [11, 204] width 13 height 13
checkbox input "true"
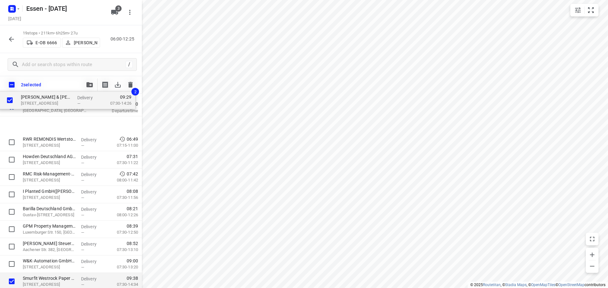
scroll to position [0, 0]
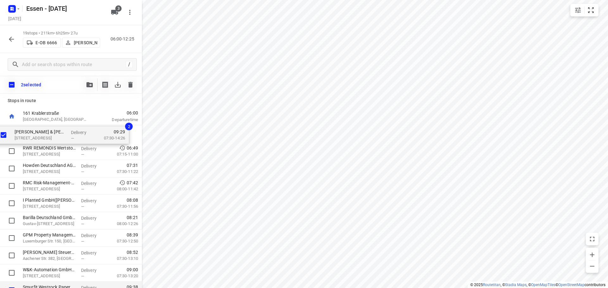
drag, startPoint x: 50, startPoint y: 189, endPoint x: 43, endPoint y: 134, distance: 54.9
click at [43, 134] on div "RWR REMONDIS Wertstoff-Recycling GmbH & Co. KG([PERSON_NAME]) [STREET_ADDRESS] …" at bounding box center [71, 290] width 142 height 331
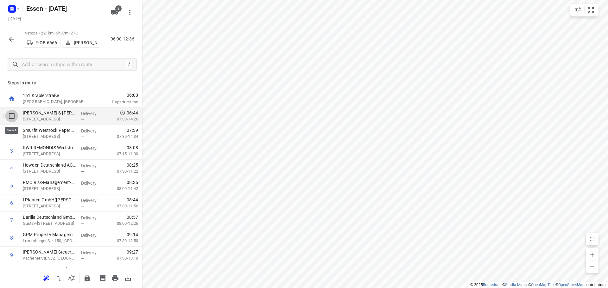
drag, startPoint x: 11, startPoint y: 117, endPoint x: 13, endPoint y: 124, distance: 7.6
click at [11, 117] on input "checkbox" at bounding box center [11, 116] width 13 height 13
checkbox input "true"
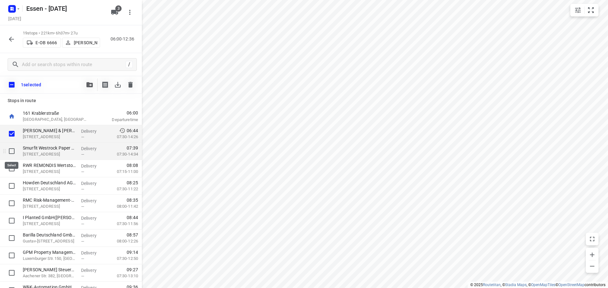
click at [13, 150] on input "checkbox" at bounding box center [11, 151] width 13 height 13
checkbox input "true"
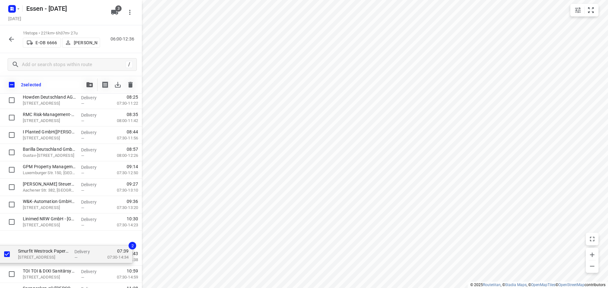
scroll to position [70, 0]
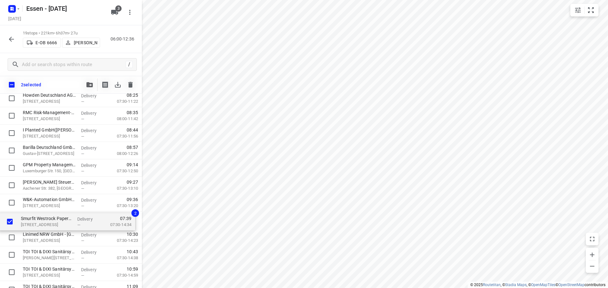
drag, startPoint x: 42, startPoint y: 117, endPoint x: 40, endPoint y: 222, distance: 105.1
click at [40, 222] on div "[PERSON_NAME] & [PERSON_NAME] GmbH([PERSON_NAME]) [STREET_ADDRESS] Delivery — 0…" at bounding box center [71, 220] width 142 height 331
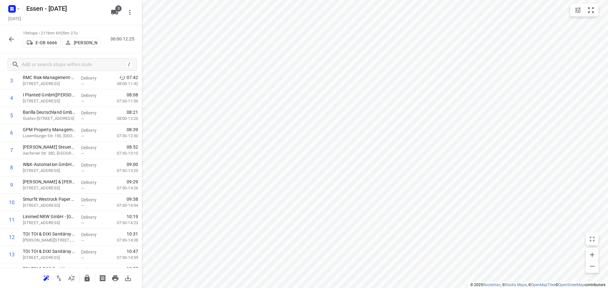
click at [12, 39] on icon "button" at bounding box center [11, 39] width 5 height 5
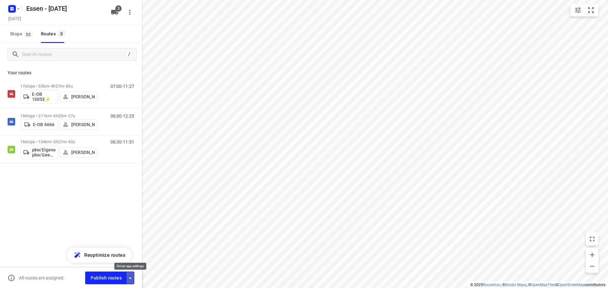
click at [132, 279] on icon "button" at bounding box center [130, 279] width 8 height 8
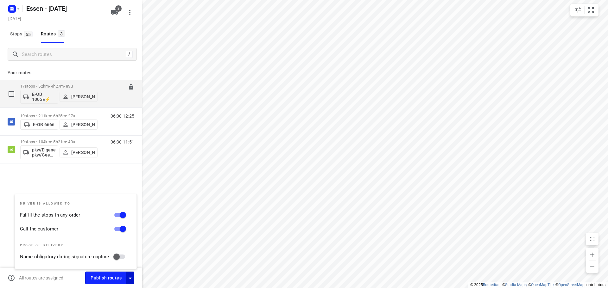
click at [40, 86] on p "17 stops • 52km • 4h27m • [DATE]" at bounding box center [58, 86] width 77 height 5
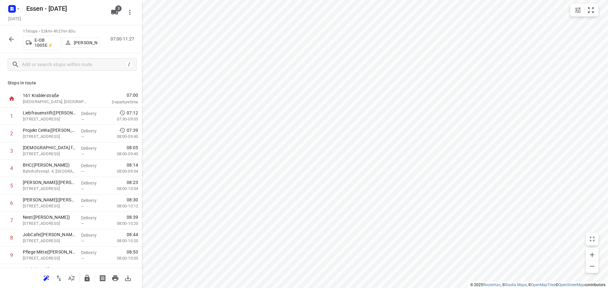
click at [9, 41] on icon "button" at bounding box center [12, 39] width 8 height 8
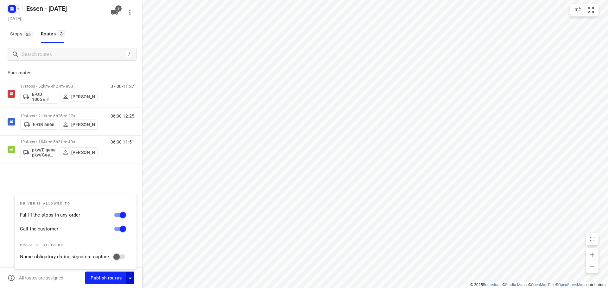
click at [19, 8] on icon "button" at bounding box center [18, 8] width 5 height 5
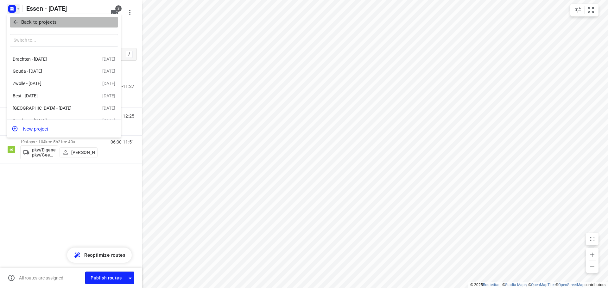
click at [14, 22] on icon "button" at bounding box center [15, 22] width 4 height 4
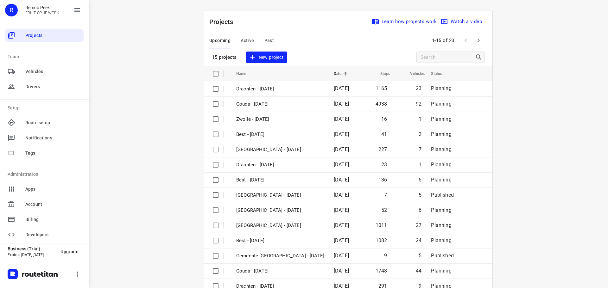
click at [243, 41] on span "Active" at bounding box center [247, 41] width 13 height 8
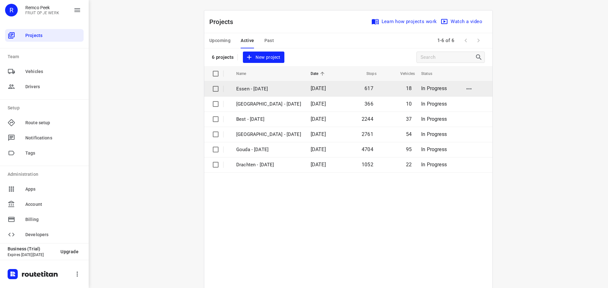
click at [266, 88] on p "Essen - [DATE]" at bounding box center [268, 88] width 65 height 7
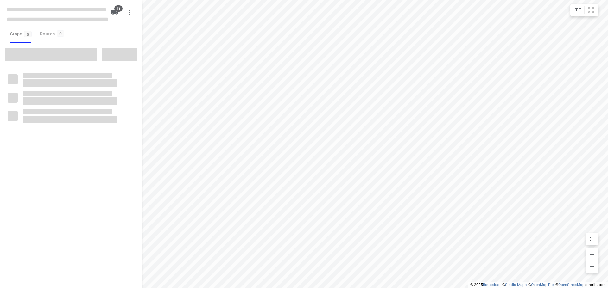
checkbox input "true"
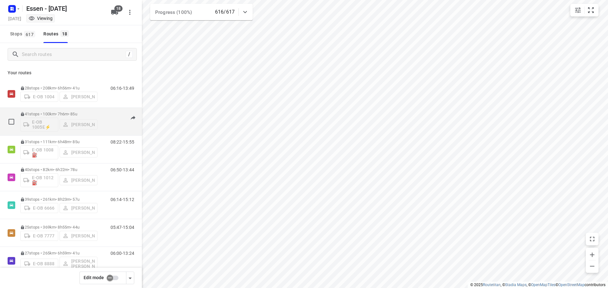
click at [57, 117] on div "E-OB 1005E⚡ [PERSON_NAME]" at bounding box center [58, 124] width 77 height 15
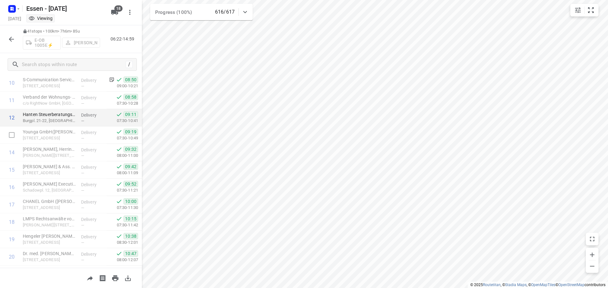
scroll to position [158, 0]
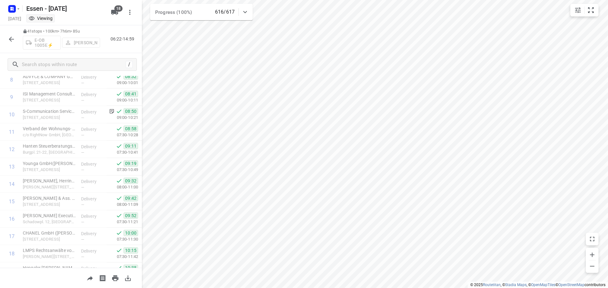
click at [12, 41] on icon "button" at bounding box center [12, 39] width 8 height 8
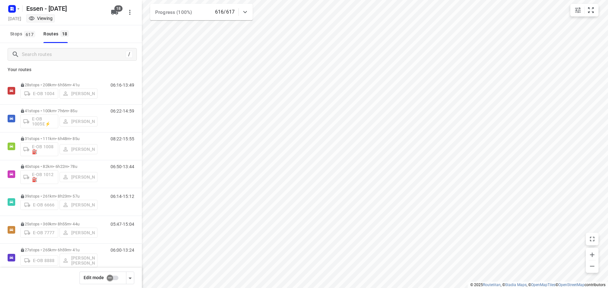
scroll to position [0, 0]
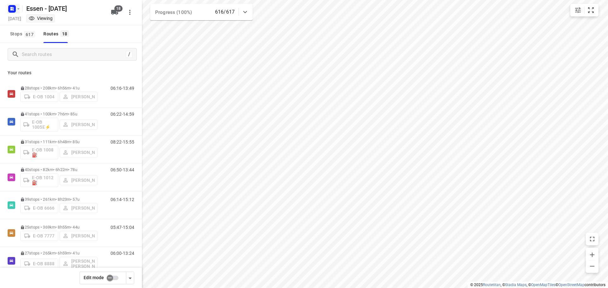
click at [16, 8] on icon "button" at bounding box center [18, 8] width 5 height 5
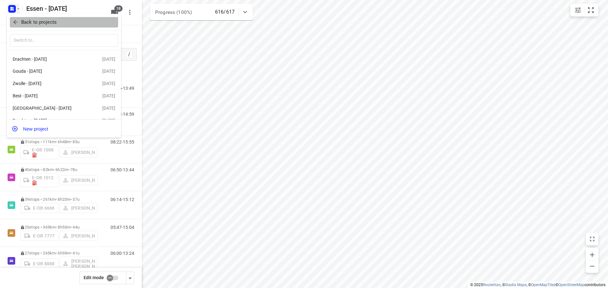
click at [16, 21] on icon "button" at bounding box center [15, 22] width 6 height 6
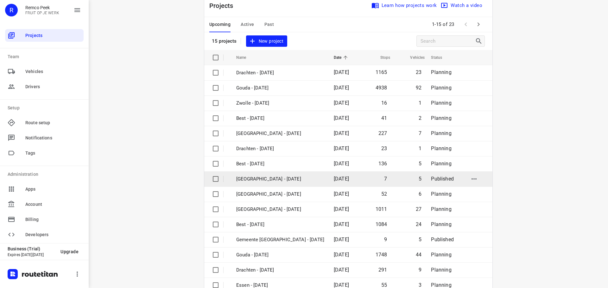
scroll to position [32, 0]
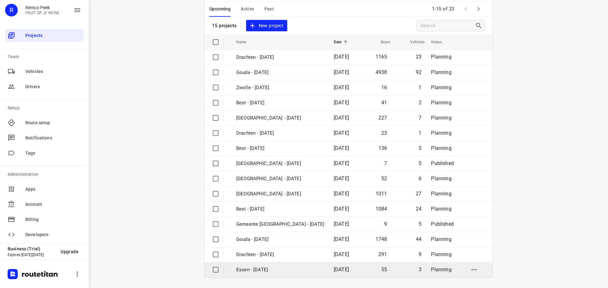
click at [253, 273] on p "Essen - [DATE]" at bounding box center [280, 270] width 88 height 7
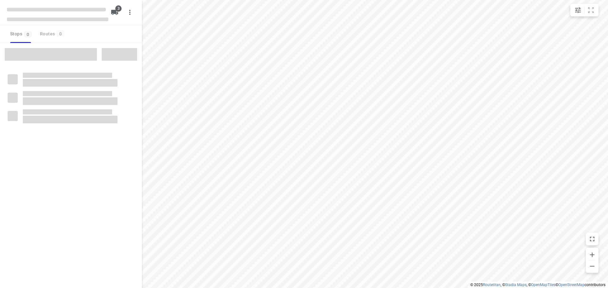
checkbox input "true"
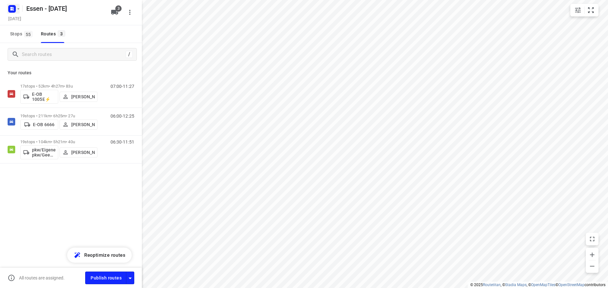
click at [16, 9] on icon "button" at bounding box center [18, 8] width 5 height 5
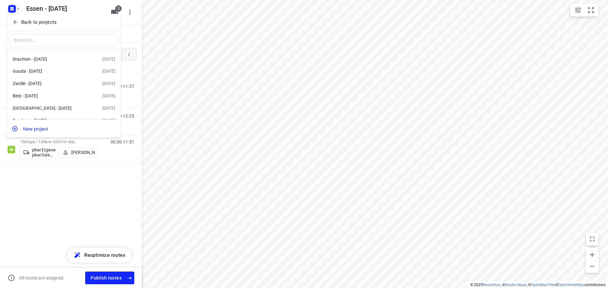
click at [62, 216] on div at bounding box center [304, 144] width 608 height 288
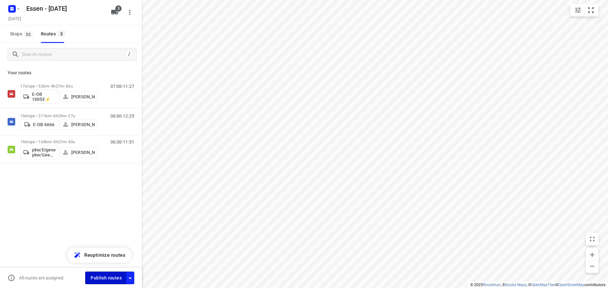
click at [108, 278] on span "Publish routes" at bounding box center [106, 278] width 31 height 8
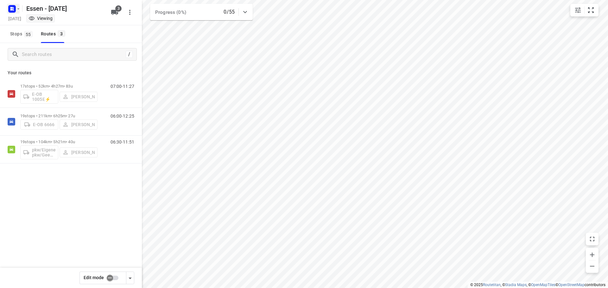
click at [19, 9] on icon "button" at bounding box center [18, 8] width 2 height 1
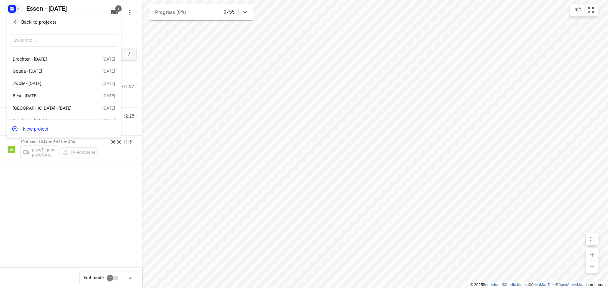
click at [15, 24] on icon "button" at bounding box center [15, 22] width 4 height 4
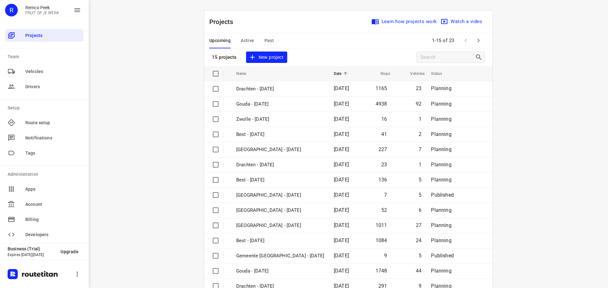
click at [243, 42] on span "Active" at bounding box center [247, 41] width 13 height 8
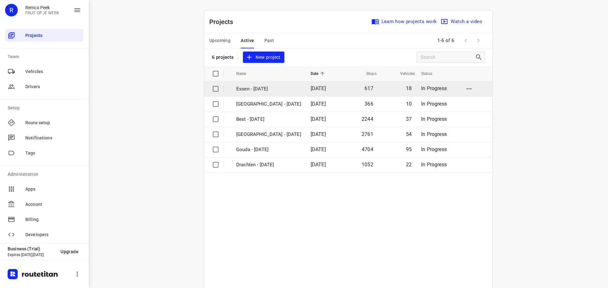
click at [264, 90] on p "Essen - [DATE]" at bounding box center [268, 88] width 65 height 7
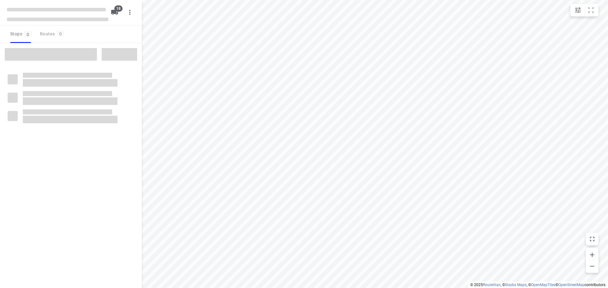
checkbox input "true"
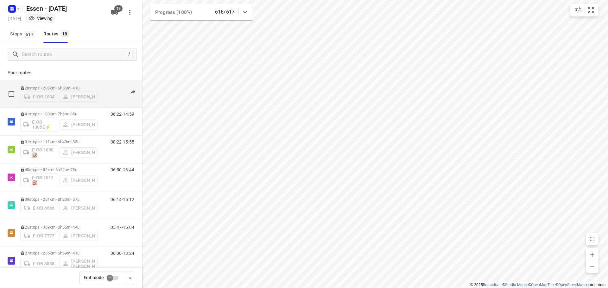
click at [60, 88] on p "28 stops • 208km • 6h56m • [DATE]" at bounding box center [58, 88] width 77 height 5
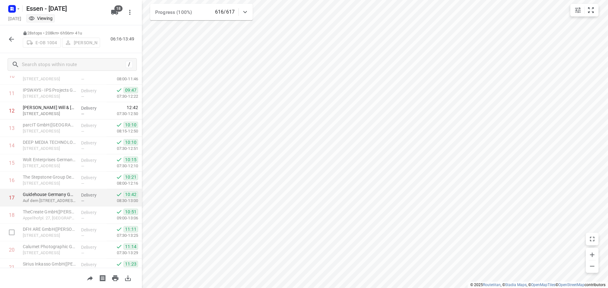
scroll to position [186, 0]
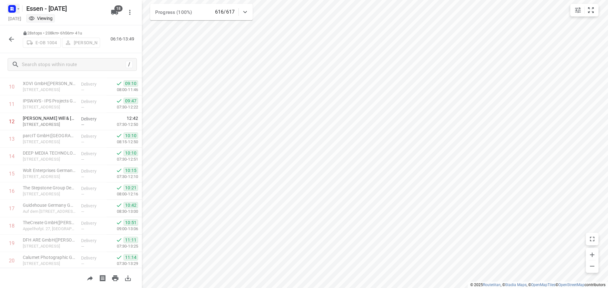
click at [19, 8] on icon "button" at bounding box center [18, 8] width 5 height 5
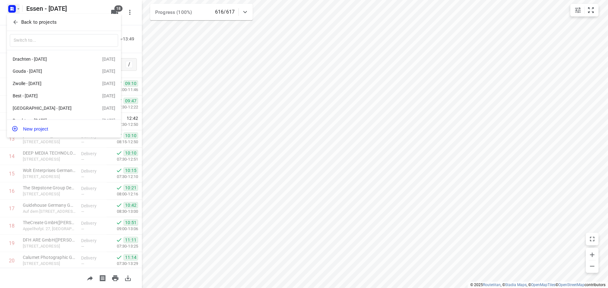
click at [14, 24] on icon "button" at bounding box center [15, 22] width 6 height 6
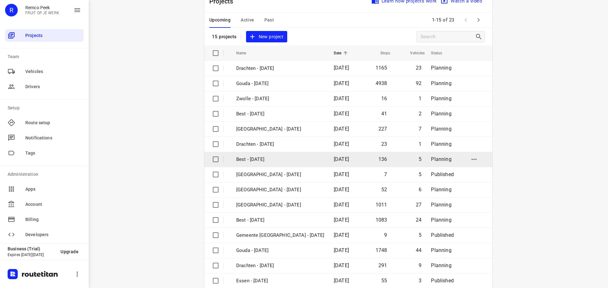
scroll to position [32, 0]
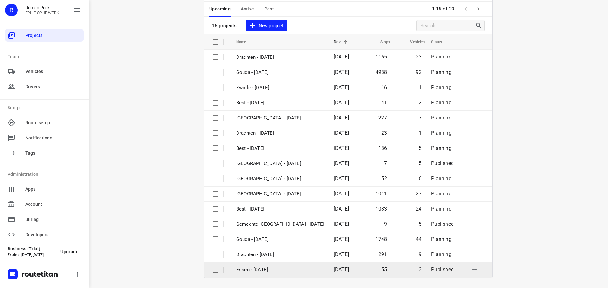
click at [256, 269] on p "Essen - [DATE]" at bounding box center [280, 270] width 88 height 7
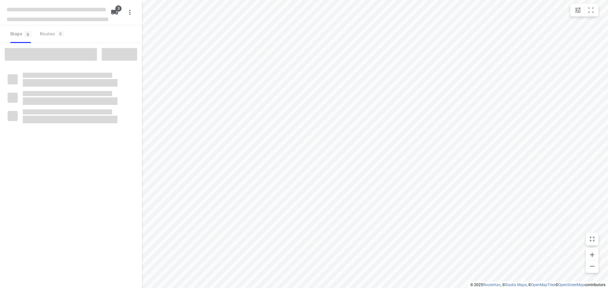
checkbox input "true"
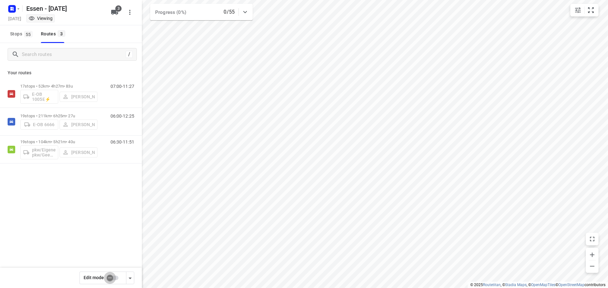
click at [112, 277] on input "checkbox" at bounding box center [110, 278] width 36 height 12
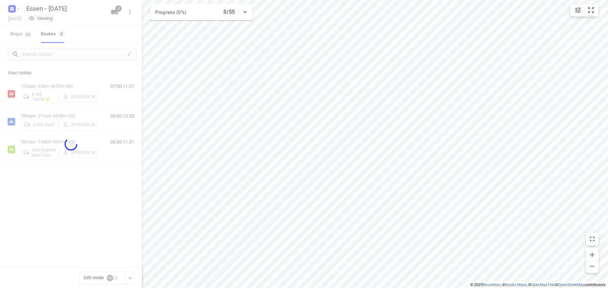
checkbox input "true"
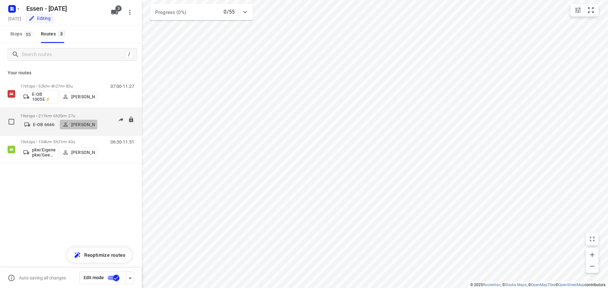
click at [82, 123] on p "[PERSON_NAME]" at bounding box center [82, 124] width 23 height 5
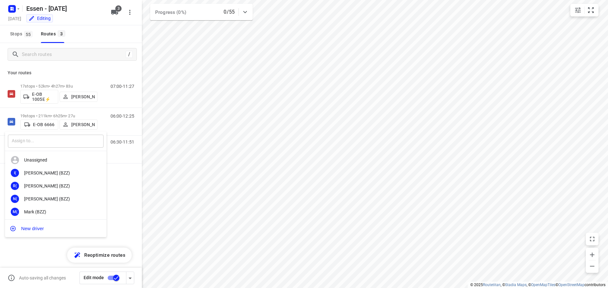
click at [64, 145] on input "text" at bounding box center [56, 141] width 96 height 13
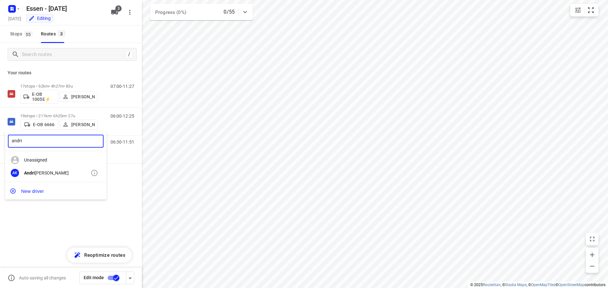
type input "andri"
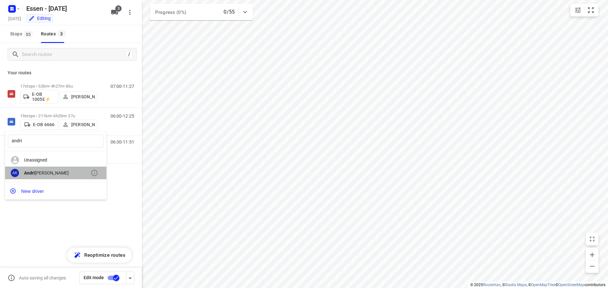
click at [53, 172] on div "[PERSON_NAME]" at bounding box center [57, 173] width 66 height 5
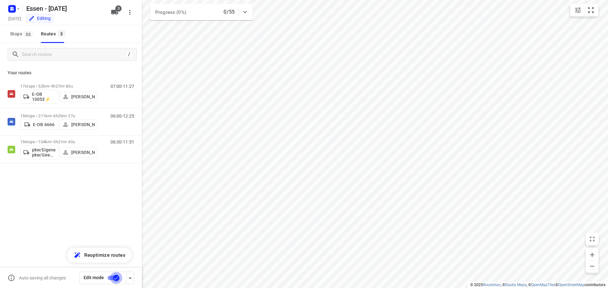
click at [117, 280] on input "checkbox" at bounding box center [116, 278] width 36 height 12
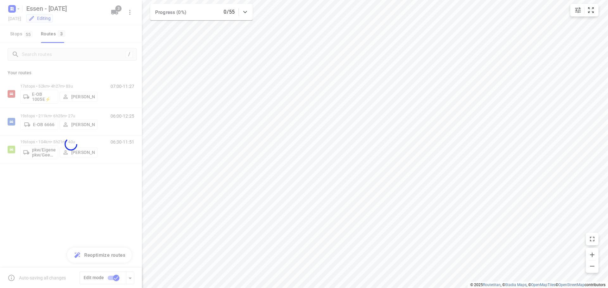
checkbox input "false"
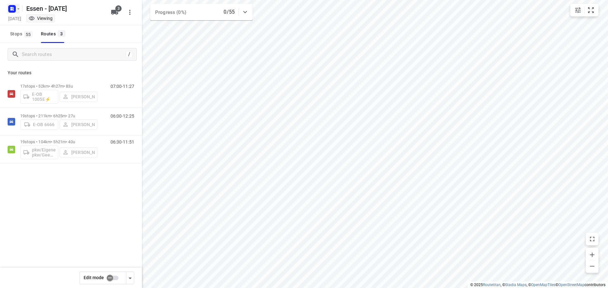
click at [19, 8] on icon "button" at bounding box center [18, 8] width 5 height 5
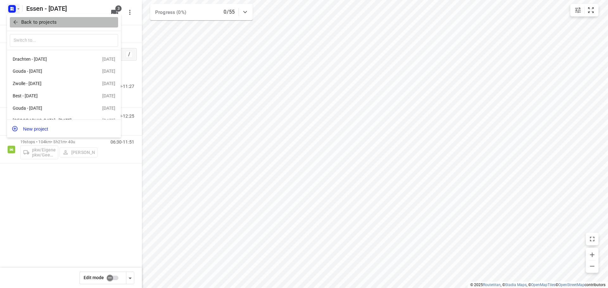
click at [13, 24] on icon "button" at bounding box center [15, 22] width 6 height 6
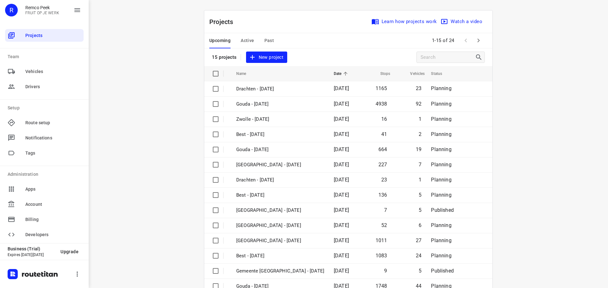
click at [264, 42] on span "Past" at bounding box center [269, 41] width 10 height 8
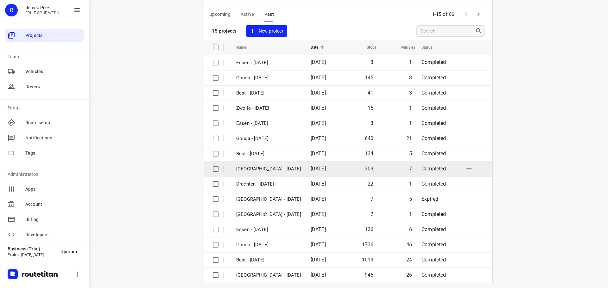
scroll to position [32, 0]
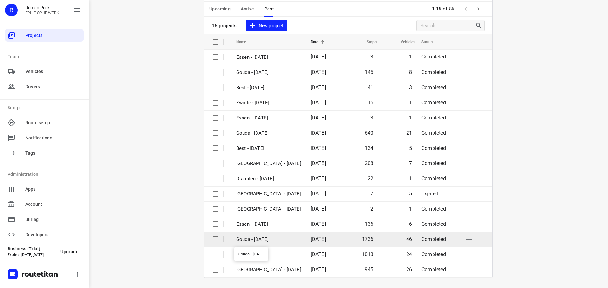
click at [270, 240] on p "Gouda - [DATE]" at bounding box center [268, 239] width 65 height 7
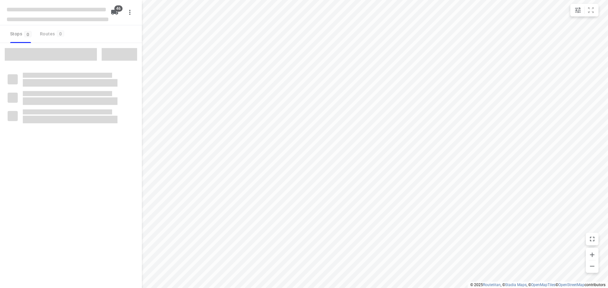
type input "distance"
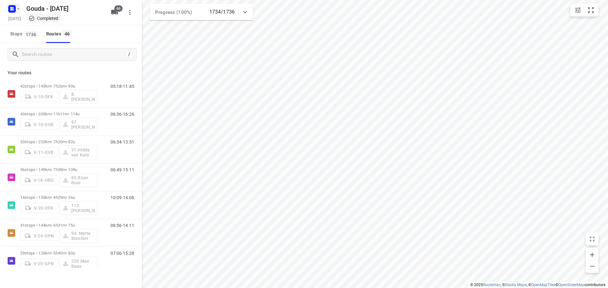
click at [18, 9] on icon "button" at bounding box center [18, 8] width 2 height 1
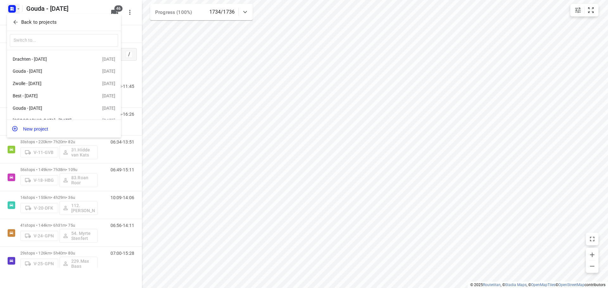
click at [32, 21] on p "Back to projects" at bounding box center [38, 22] width 35 height 7
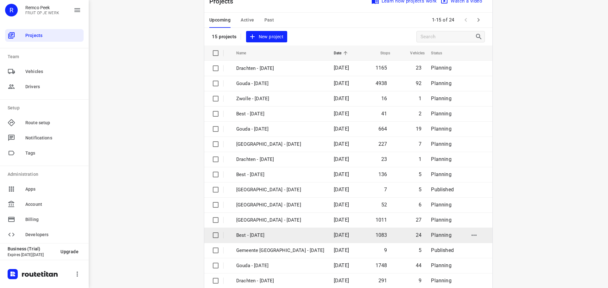
scroll to position [32, 0]
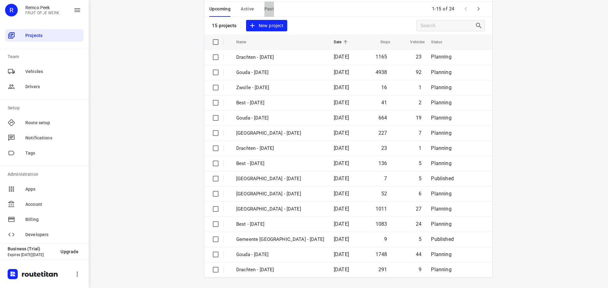
click at [265, 9] on span "Past" at bounding box center [269, 9] width 10 height 8
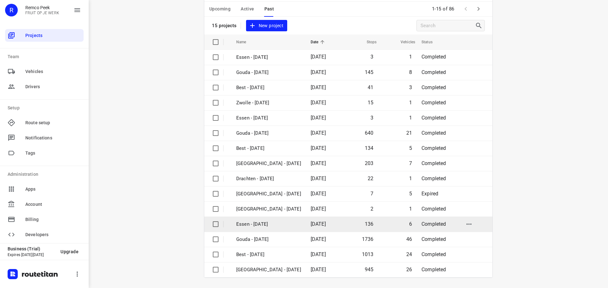
click at [254, 227] on p "Essen - [DATE]" at bounding box center [268, 224] width 65 height 7
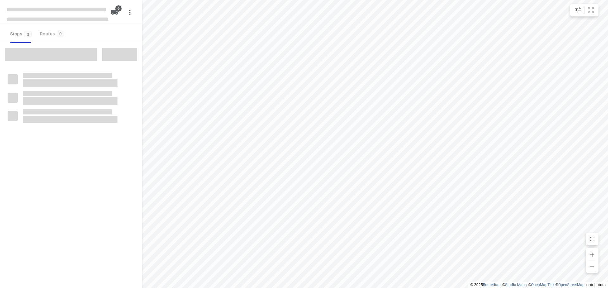
checkbox input "true"
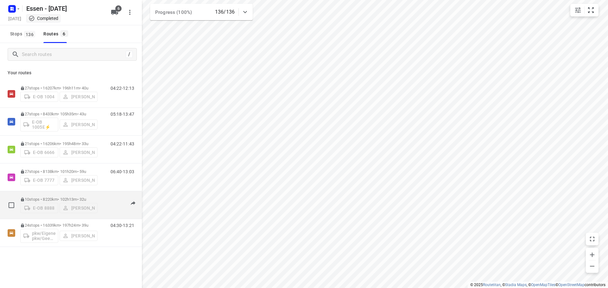
click at [63, 199] on p "10 stops • 8220km • 102h13m • 32u" at bounding box center [58, 199] width 77 height 5
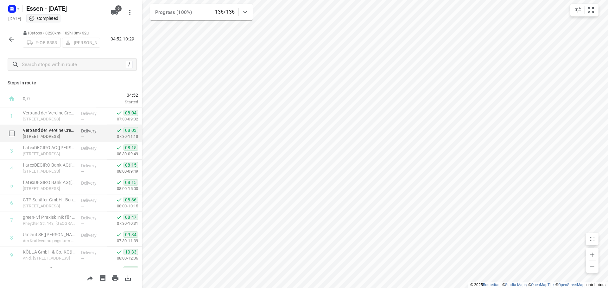
scroll to position [31, 0]
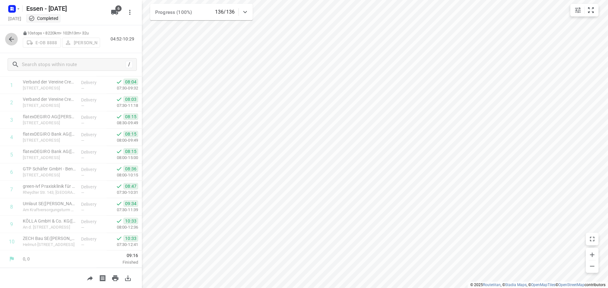
click at [11, 45] on button "button" at bounding box center [11, 39] width 13 height 13
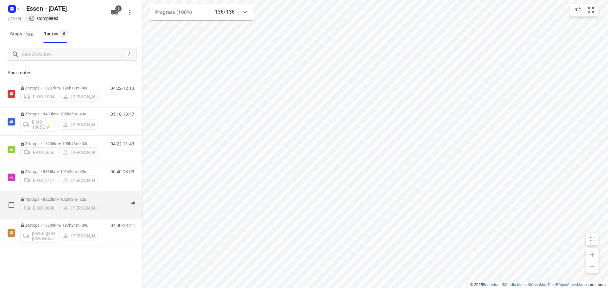
click at [68, 197] on p "10 stops • 8220km • 102h13m • 32u" at bounding box center [58, 199] width 77 height 5
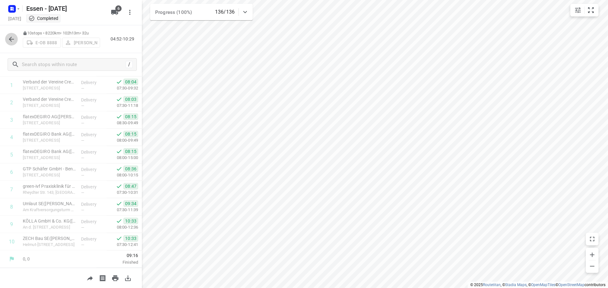
click at [10, 39] on icon "button" at bounding box center [11, 39] width 5 height 5
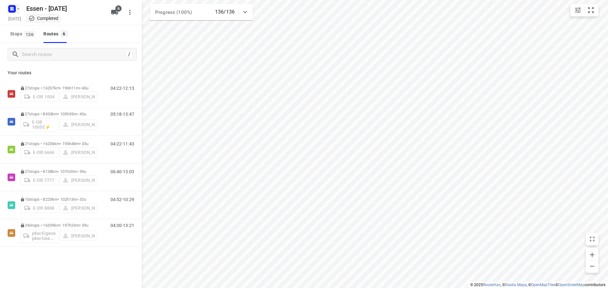
click at [16, 8] on rect "button" at bounding box center [12, 9] width 8 height 8
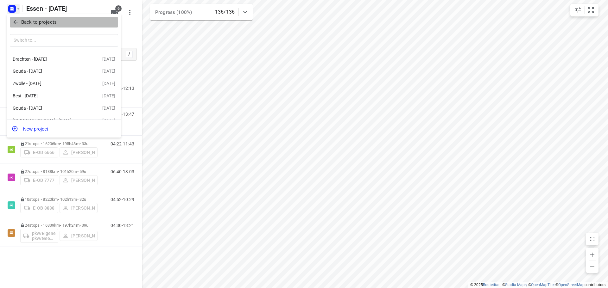
click at [27, 23] on p "Back to projects" at bounding box center [38, 22] width 35 height 7
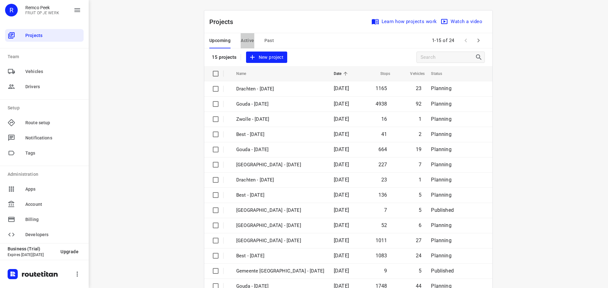
click at [243, 42] on span "Active" at bounding box center [247, 41] width 13 height 8
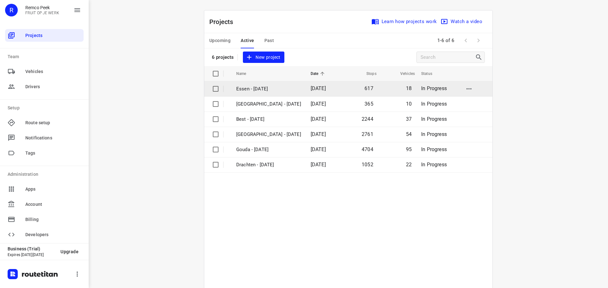
click at [276, 89] on p "Essen - [DATE]" at bounding box center [268, 88] width 65 height 7
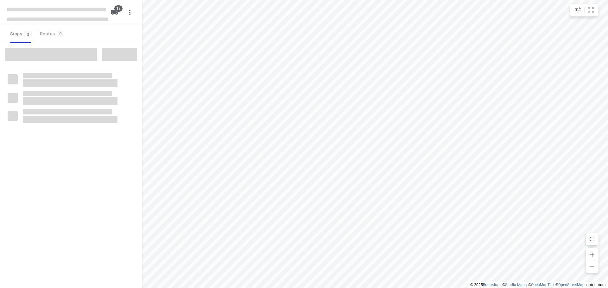
checkbox input "true"
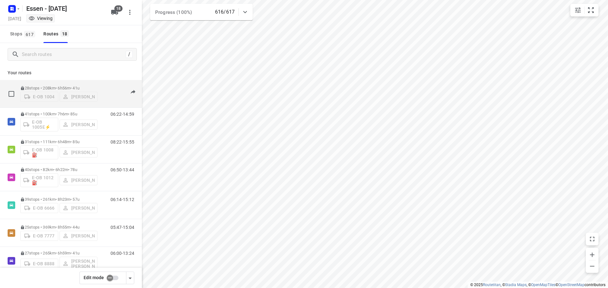
click at [60, 86] on p "28 stops • 208km • 6h56m • [DATE]" at bounding box center [58, 88] width 77 height 5
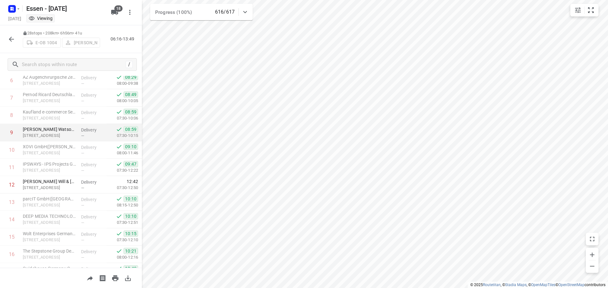
scroll to position [127, 0]
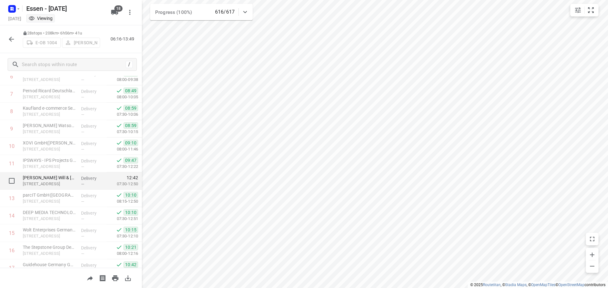
click at [58, 181] on p "[STREET_ADDRESS]" at bounding box center [49, 184] width 53 height 6
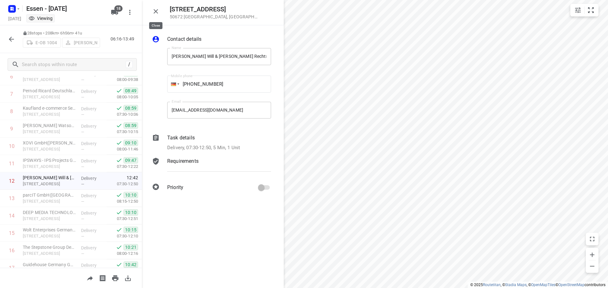
click at [156, 14] on icon "button" at bounding box center [156, 12] width 8 height 8
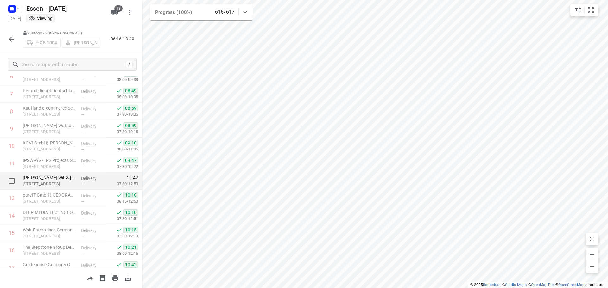
click at [63, 182] on p "[STREET_ADDRESS]" at bounding box center [49, 184] width 53 height 6
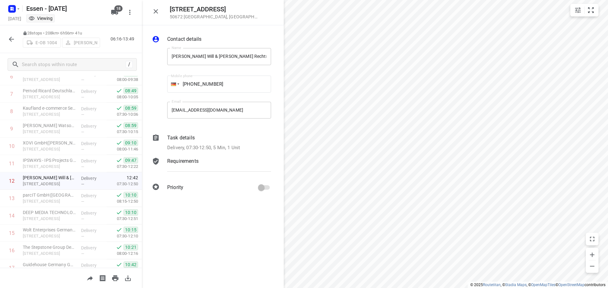
click at [156, 12] on icon "button" at bounding box center [156, 11] width 4 height 4
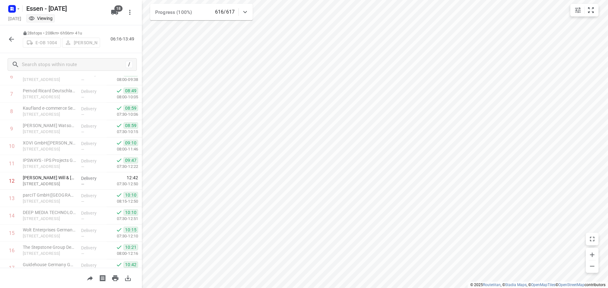
click at [12, 40] on icon "button" at bounding box center [12, 39] width 8 height 8
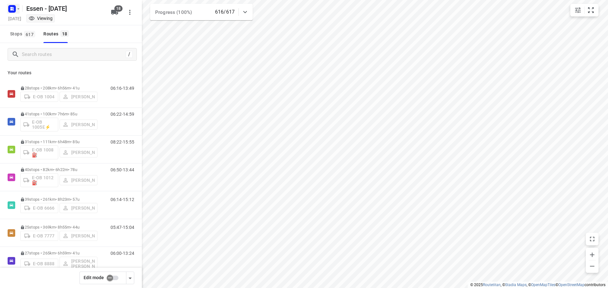
click at [18, 9] on icon "button" at bounding box center [18, 8] width 5 height 5
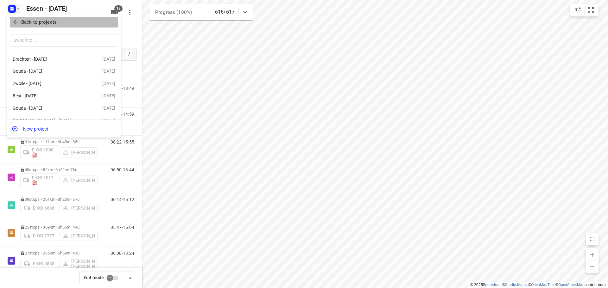
click at [32, 20] on p "Back to projects" at bounding box center [38, 22] width 35 height 7
